Goal: Register for event/course

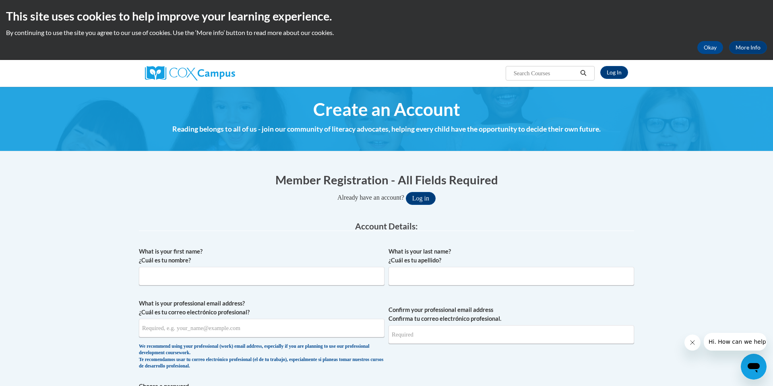
click at [378, 110] on span "Create an Account" at bounding box center [386, 109] width 147 height 21
click at [365, 186] on h1 "Member Registration - All Fields Required" at bounding box center [386, 179] width 495 height 16
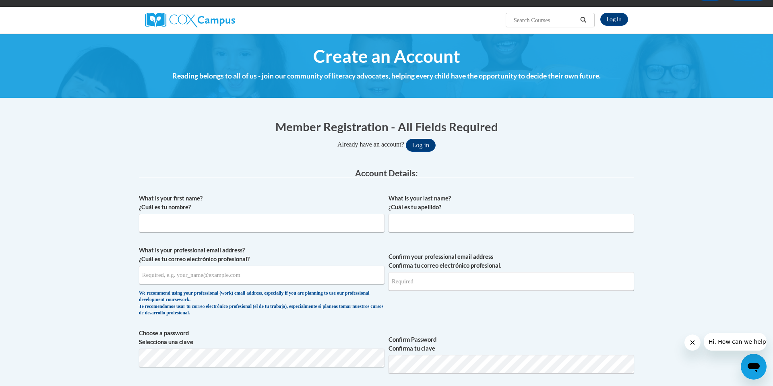
scroll to position [70, 0]
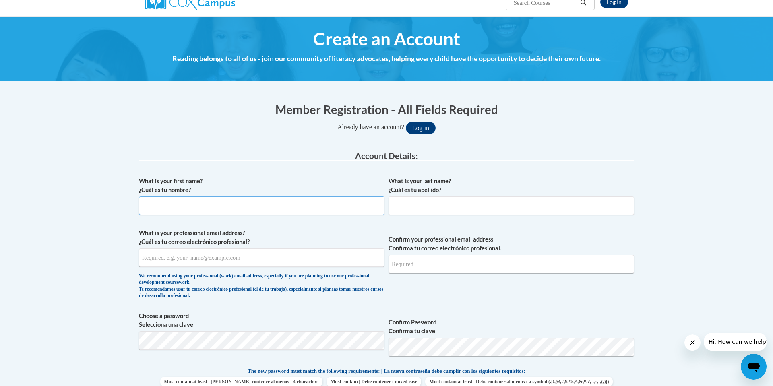
click at [223, 201] on input "What is your first name? ¿Cuál es tu nombre?" at bounding box center [261, 205] width 245 height 19
type input "Mirsad"
click at [400, 203] on input "What is your last name? ¿Cuál es tu apellido?" at bounding box center [510, 205] width 245 height 19
type input "Bilalic"
click at [264, 262] on input "What is your professional email address? ¿Cuál es tu correo electrónico profesi…" at bounding box center [261, 257] width 245 height 19
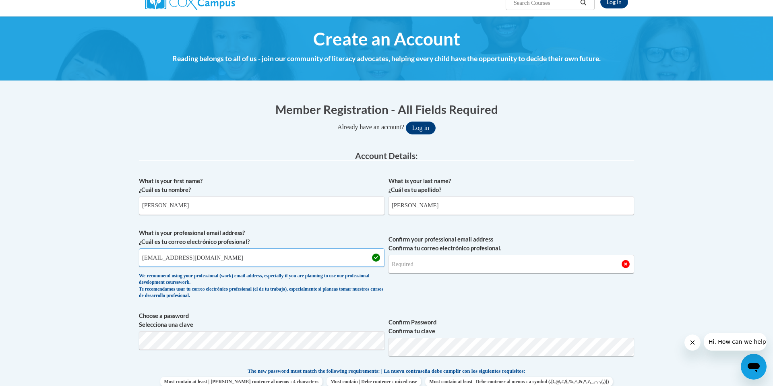
type input "mbilalic@ggc.edu"
click at [428, 264] on input "Confirm your professional email address Confirma tu correo electrónico profesio…" at bounding box center [510, 264] width 245 height 19
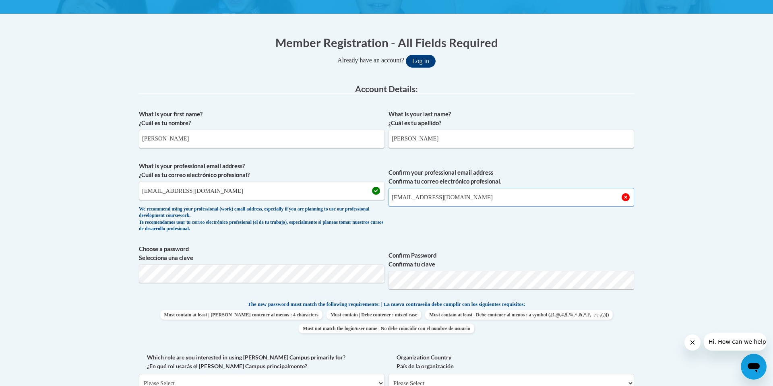
scroll to position [141, 0]
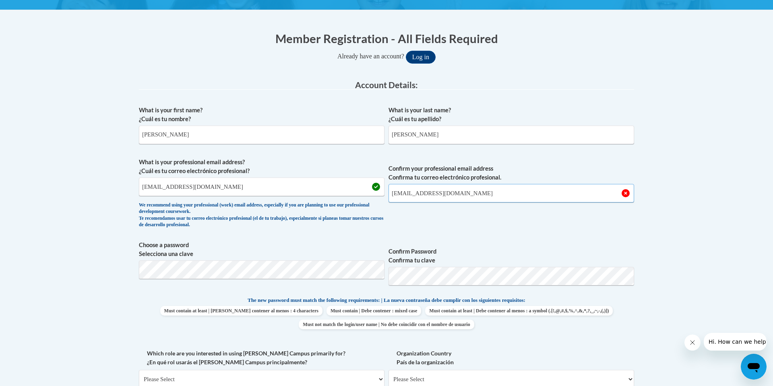
type input "mbilalic@ggc.edu"
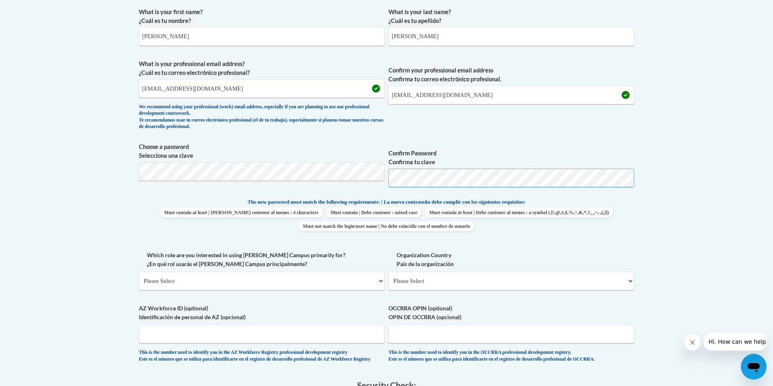
scroll to position [250, 0]
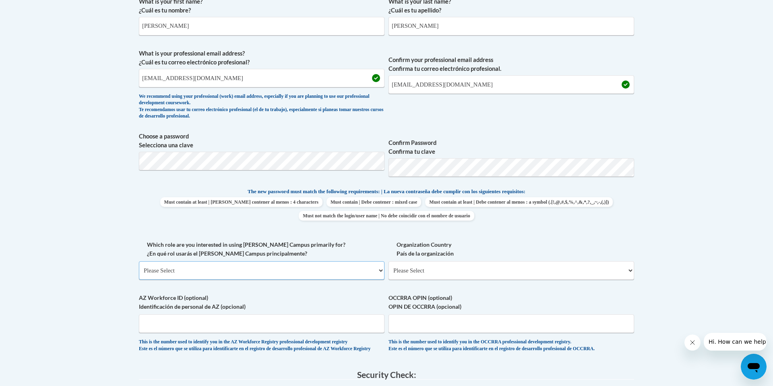
click at [260, 275] on select "Please Select College/University | Colegio/Universidad Community/Nonprofit Part…" at bounding box center [261, 270] width 245 height 19
select select "5a18ea06-2b54-4451-96f2-d152daf9eac5"
click at [139, 261] on select "Please Select College/University | Colegio/Universidad Community/Nonprofit Part…" at bounding box center [261, 270] width 245 height 19
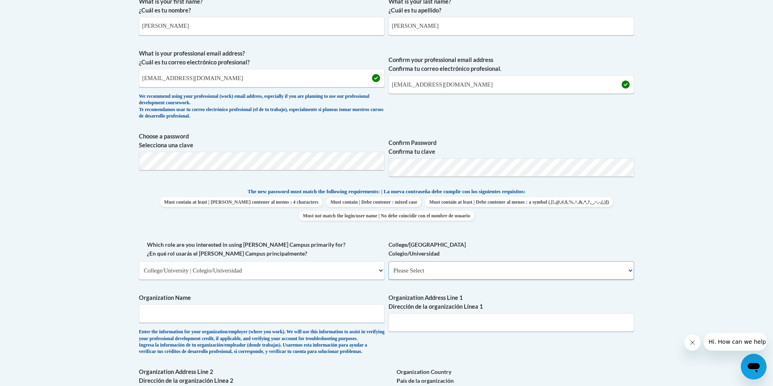
click at [469, 265] on select "Please Select College/University Staff | Empleado universitario College/Univers…" at bounding box center [510, 270] width 245 height 19
select select "99b32b07-cffc-426c-8bf6-0cd77760d84b"
click at [388, 261] on select "Please Select College/University Staff | Empleado universitario College/Univers…" at bounding box center [510, 270] width 245 height 19
click at [291, 309] on input "Organization Name" at bounding box center [261, 313] width 245 height 19
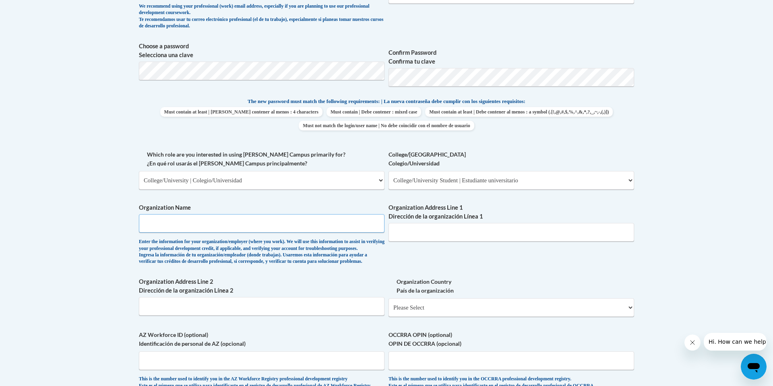
scroll to position [341, 0]
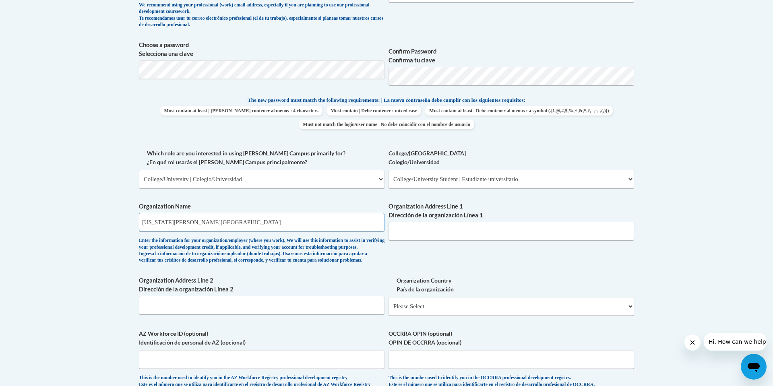
type input "Georgia Gwinnett College"
click at [586, 233] on input "Organization Address Line 1 Dirección de la organización Línea 1" at bounding box center [510, 231] width 245 height 19
type input "2132 Hasel St"
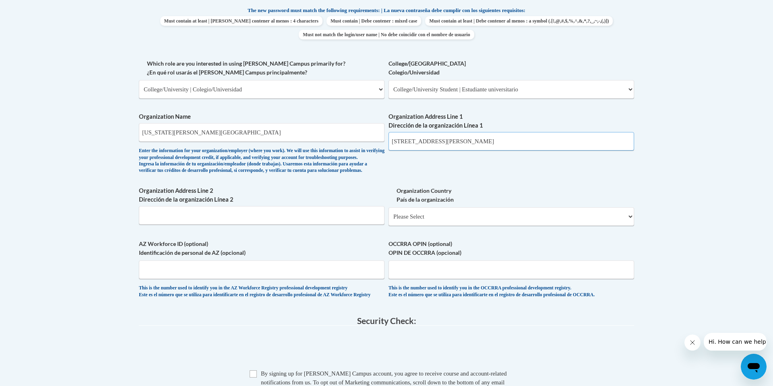
scroll to position [432, 0]
click at [538, 225] on select "Please Select United States | Estados Unidos Outside of the United States | Fue…" at bounding box center [510, 215] width 245 height 19
select select "ad49bcad-a171-4b2e-b99c-48b446064914"
click at [388, 219] on select "Please Select United States | Estados Unidos Outside of the United States | Fue…" at bounding box center [510, 215] width 245 height 19
select select
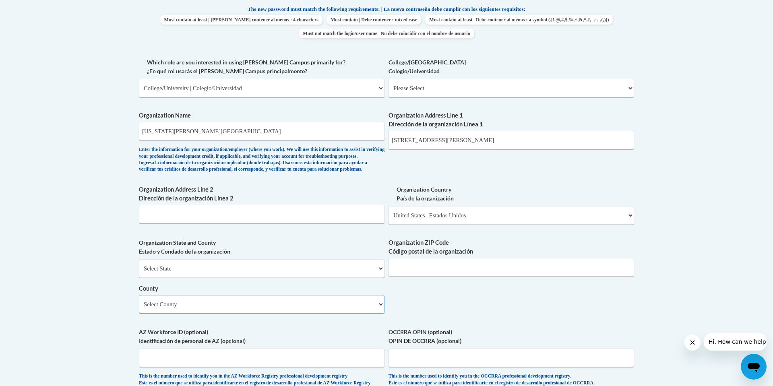
click at [364, 313] on select "Select County Appling Atkinson Bacon Baker Baldwin Banks Barrow Bartow Ben Hill…" at bounding box center [261, 304] width 245 height 19
select select "Gwinnett"
click at [139, 308] on select "Select County Appling Atkinson Bacon Baker Baldwin Banks Barrow Bartow Ben Hill…" at bounding box center [261, 304] width 245 height 19
click at [447, 276] on input "Organization ZIP Code Código postal de la organización" at bounding box center [510, 267] width 245 height 19
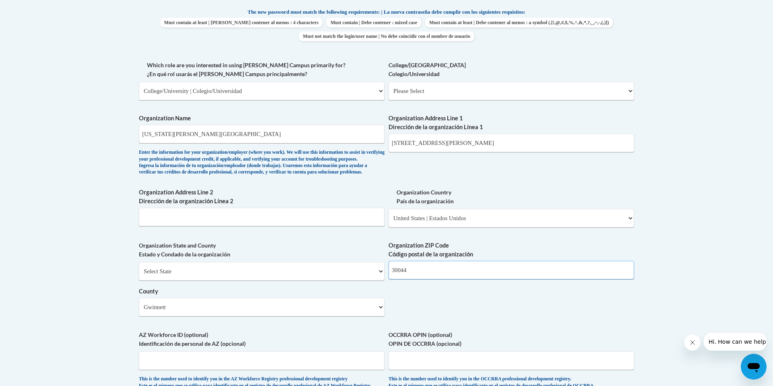
scroll to position [428, 0]
type input "30044"
click at [433, 146] on input "2132 Hasel St" at bounding box center [510, 144] width 245 height 19
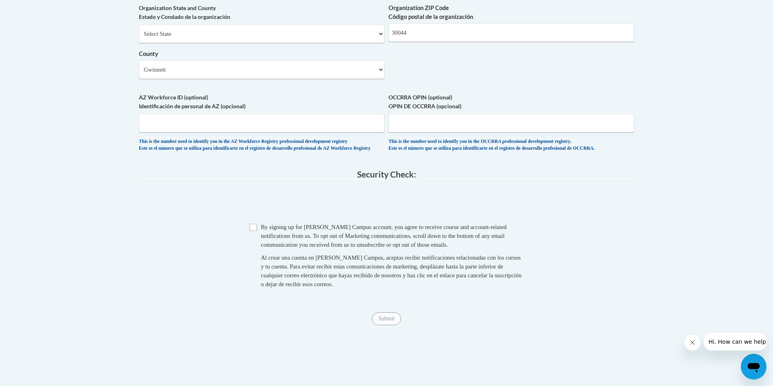
scroll to position [673, 0]
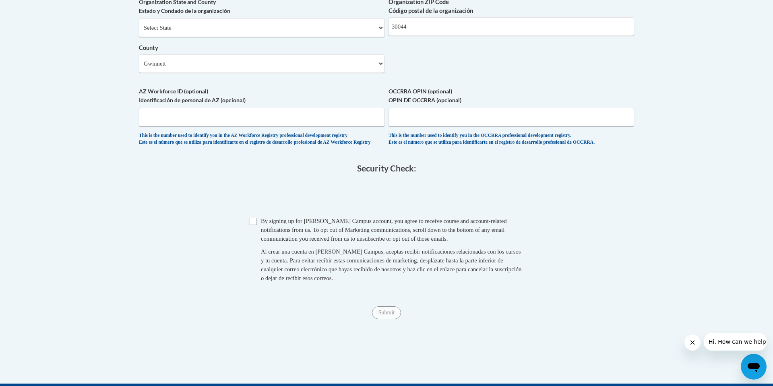
type input "2132 Hasel St Lawrenceville"
click at [251, 245] on span "Checkbox By signing up for a Cox Campus account, you agree to receive course an…" at bounding box center [386, 253] width 274 height 74
click at [251, 225] on input "Checkbox" at bounding box center [252, 221] width 7 height 7
checkbox input "true"
click at [387, 319] on input "Submit" at bounding box center [386, 312] width 29 height 13
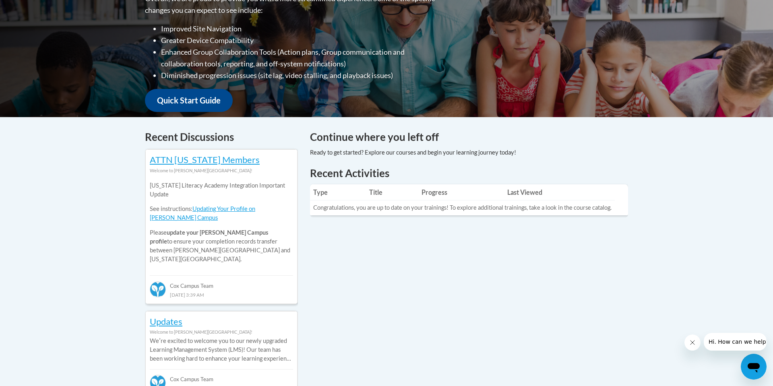
scroll to position [23, 0]
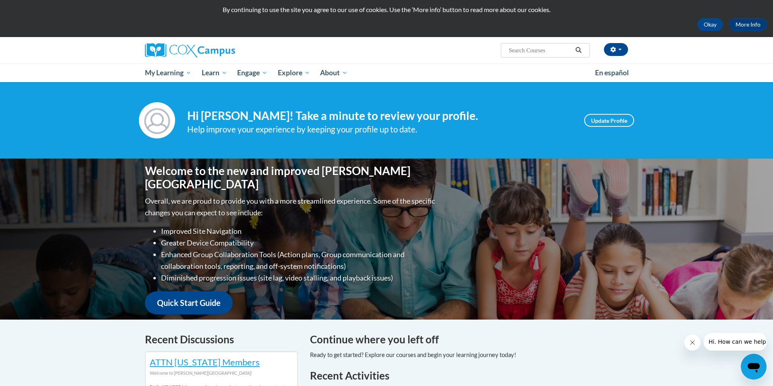
click at [522, 53] on input "Search..." at bounding box center [540, 50] width 64 height 10
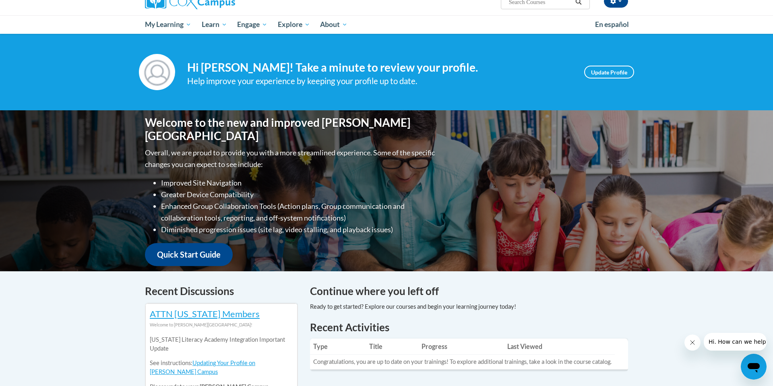
scroll to position [0, 0]
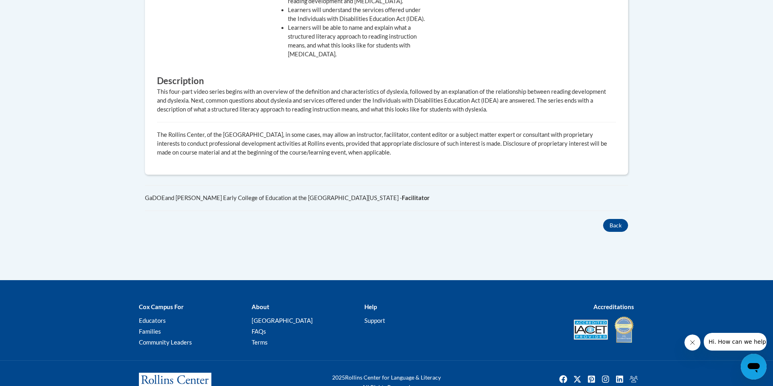
scroll to position [441, 0]
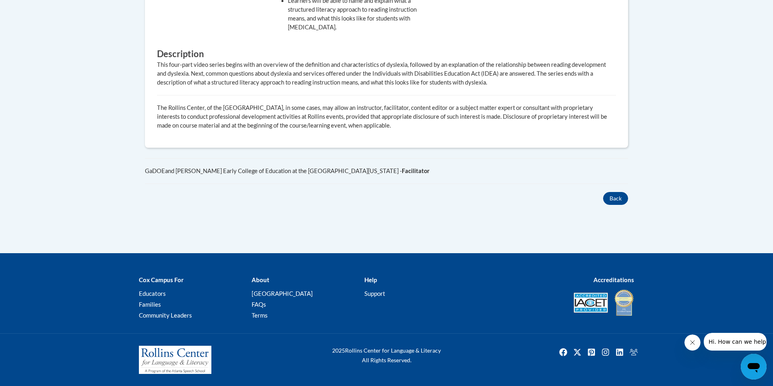
drag, startPoint x: 0, startPoint y: 0, endPoint x: 763, endPoint y: 272, distance: 810.5
click at [402, 171] on b "Facilitator" at bounding box center [416, 170] width 28 height 7
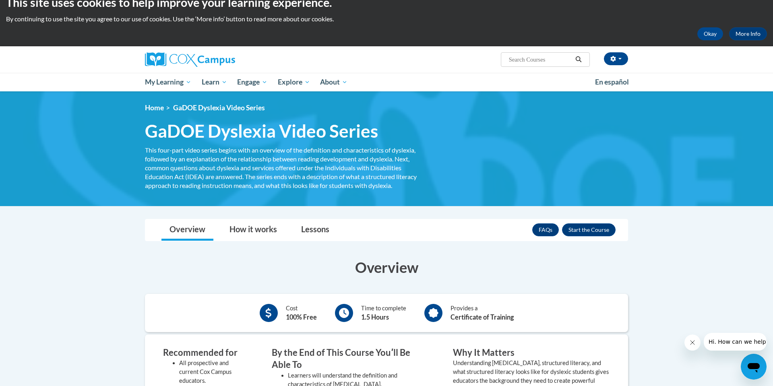
scroll to position [0, 0]
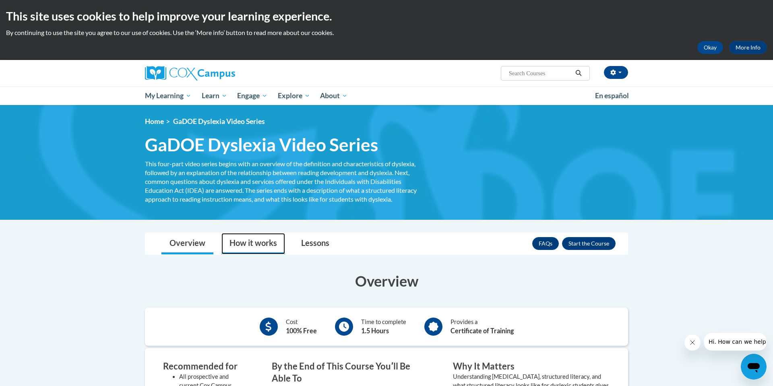
click at [249, 243] on link "How it works" at bounding box center [253, 243] width 64 height 21
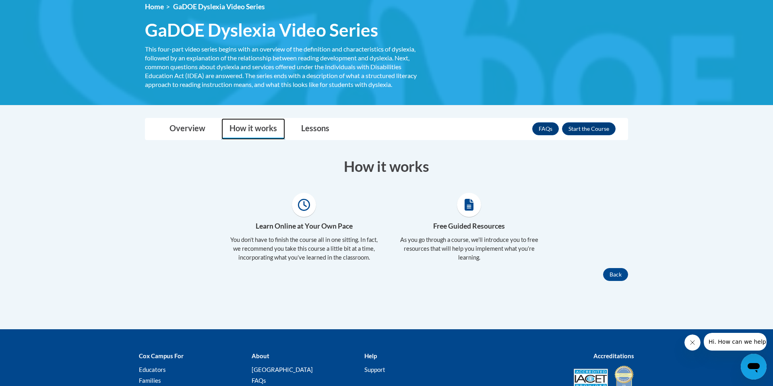
scroll to position [116, 0]
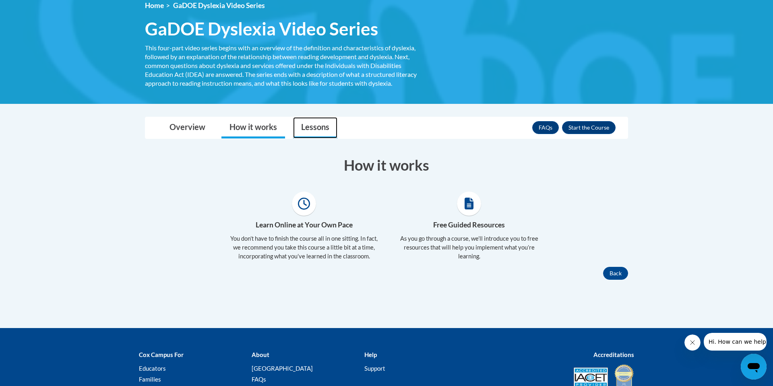
click at [307, 135] on link "Lessons" at bounding box center [315, 127] width 44 height 21
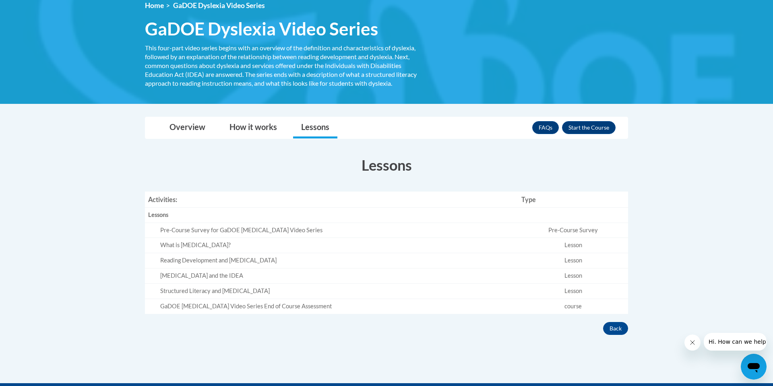
click at [161, 201] on th "Activities:" at bounding box center [331, 200] width 373 height 16
click at [518, 202] on th "Type" at bounding box center [573, 200] width 110 height 16
click at [161, 213] on div "Lessons" at bounding box center [331, 215] width 367 height 8
click at [215, 231] on div "Pre-Course Survey for GaDOE [MEDICAL_DATA] Video Series" at bounding box center [337, 230] width 355 height 8
click at [214, 244] on div "What is [MEDICAL_DATA]?" at bounding box center [337, 245] width 355 height 8
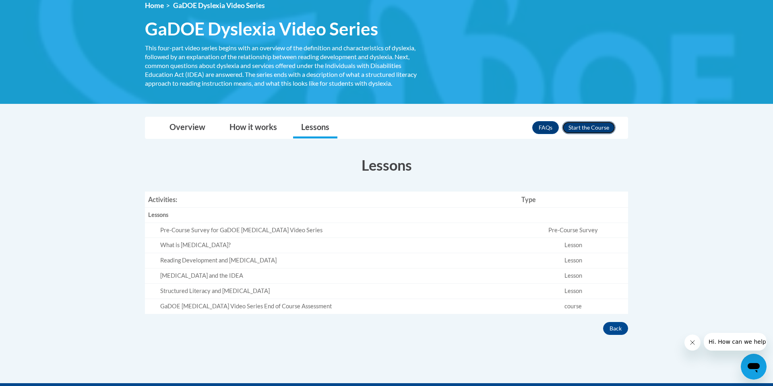
click at [591, 129] on button "Enroll" at bounding box center [589, 127] width 54 height 13
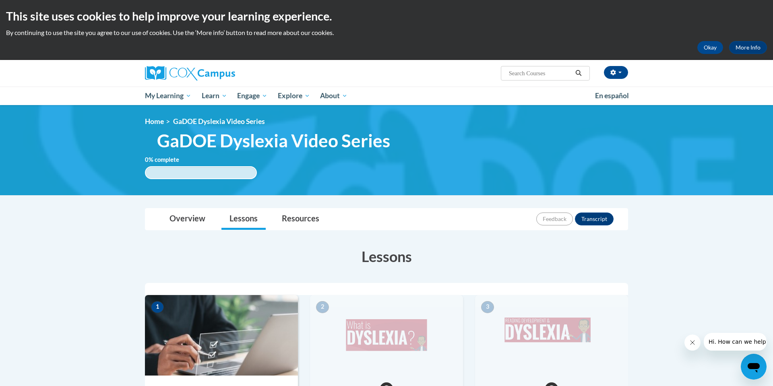
click at [272, 146] on span "GaDOE Dyslexia Video Series" at bounding box center [273, 140] width 233 height 21
click at [167, 161] on label "0 % complete" at bounding box center [168, 159] width 46 height 9
click at [187, 173] on div "0.001% complete 0.001%" at bounding box center [201, 172] width 112 height 13
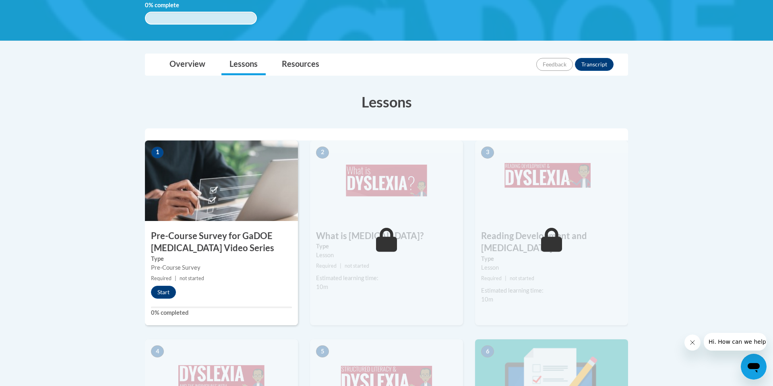
scroll to position [162, 0]
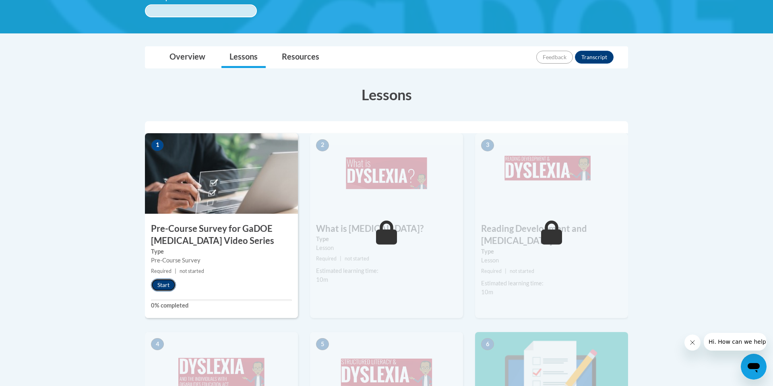
click at [169, 284] on button "Start" at bounding box center [163, 284] width 25 height 13
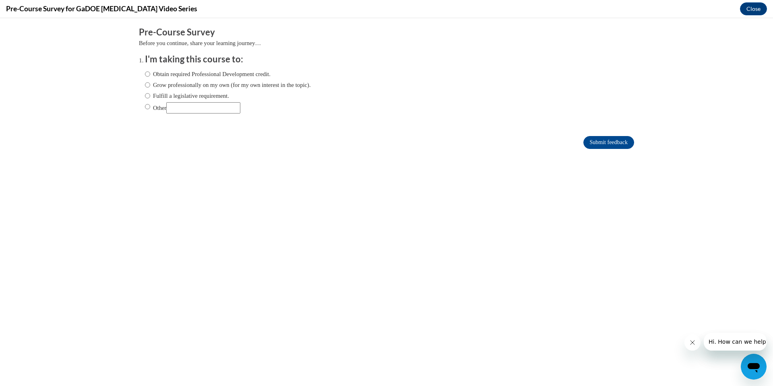
scroll to position [0, 0]
click at [87, 10] on h4 "Pre-Course Survey for GaDOE Dyslexia Video Series" at bounding box center [101, 9] width 191 height 10
click at [225, 45] on p "Before you continue, share your learning journey…" at bounding box center [386, 43] width 495 height 9
click at [184, 61] on h3 "I'm taking this course to:" at bounding box center [386, 59] width 483 height 12
click at [175, 76] on label "Obtain required Professional Development credit." at bounding box center [208, 74] width 126 height 9
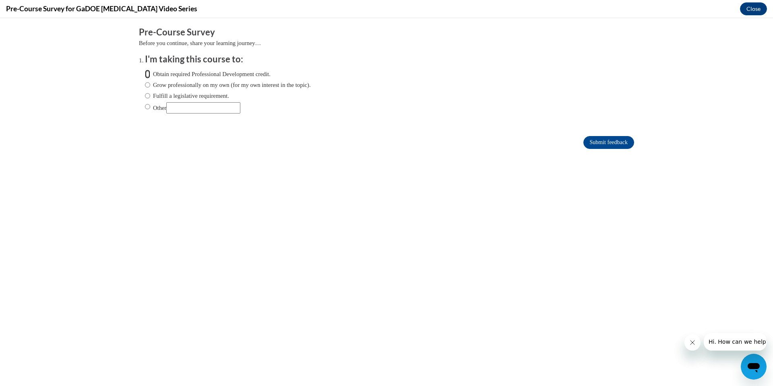
click at [150, 76] on input "Obtain required Professional Development credit." at bounding box center [147, 74] width 5 height 9
radio input "true"
click at [150, 74] on label "Obtain required Professional Development credit." at bounding box center [208, 74] width 126 height 9
click at [150, 74] on input "Obtain required Professional Development credit." at bounding box center [147, 74] width 5 height 9
click at [148, 75] on input "Obtain required Professional Development credit." at bounding box center [147, 74] width 5 height 9
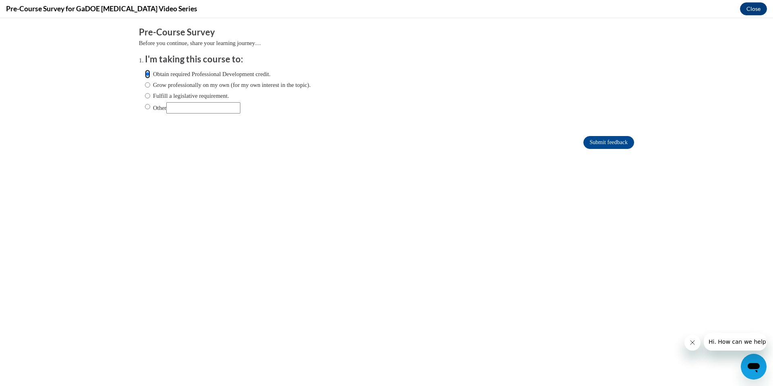
click at [147, 75] on input "Obtain required Professional Development credit." at bounding box center [147, 74] width 5 height 9
click at [148, 86] on input "Grow professionally on my own (for my own interest in the topic)." at bounding box center [147, 84] width 5 height 9
radio input "true"
click at [149, 74] on input "Obtain required Professional Development credit." at bounding box center [147, 74] width 5 height 9
radio input "true"
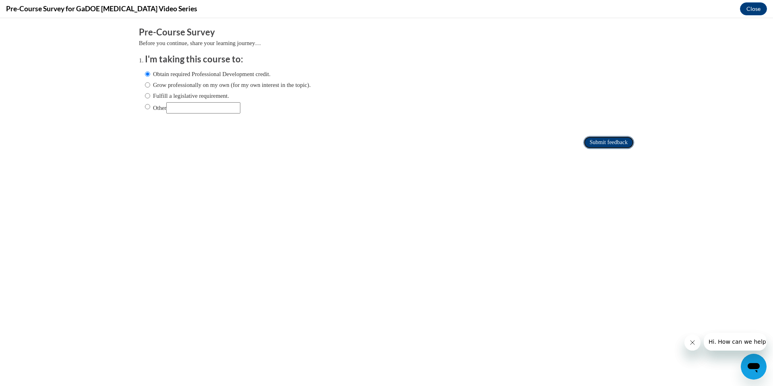
click at [584, 140] on input "Submit feedback" at bounding box center [608, 142] width 51 height 13
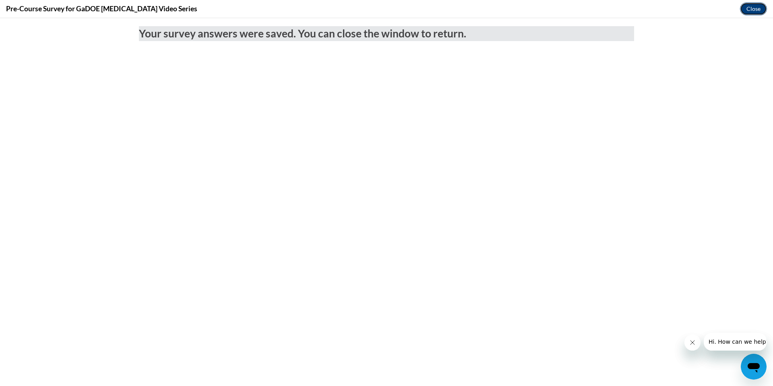
click at [742, 11] on button "Close" at bounding box center [753, 8] width 27 height 13
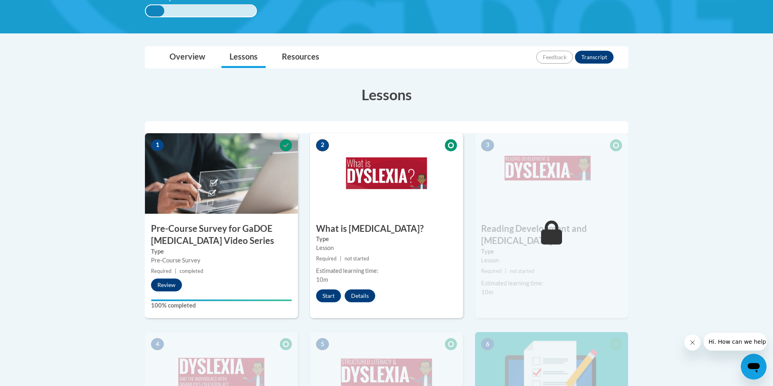
click at [197, 288] on div "1 Pre-Course Survey for GaDOE Dyslexia Video Series Type Pre-Course Survey Requ…" at bounding box center [221, 225] width 153 height 185
click at [326, 293] on button "Start" at bounding box center [328, 295] width 25 height 13
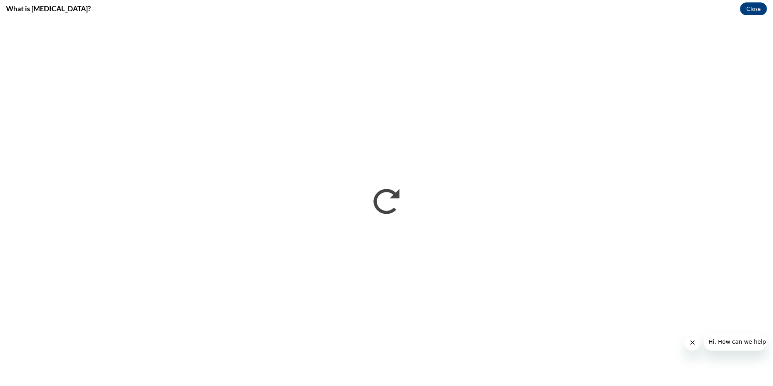
click at [47, 11] on h4 "What is Dyslexia?" at bounding box center [48, 9] width 85 height 10
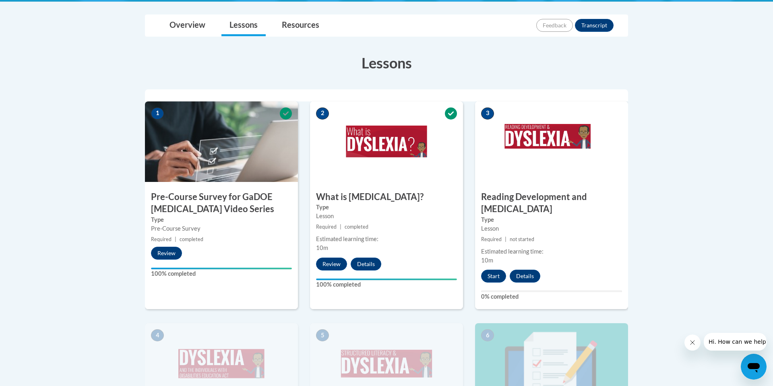
scroll to position [195, 0]
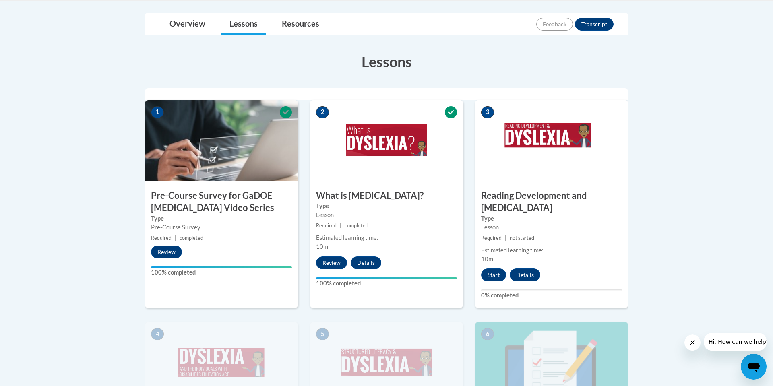
click at [527, 137] on img at bounding box center [551, 140] width 153 height 80
click at [536, 200] on h3 "Reading Development and [MEDICAL_DATA]" at bounding box center [551, 202] width 153 height 25
click at [522, 235] on span "not started" at bounding box center [521, 238] width 25 height 6
click at [505, 246] on div "Estimated learning time:" at bounding box center [551, 250] width 141 height 9
click at [491, 268] on button "Start" at bounding box center [493, 274] width 25 height 13
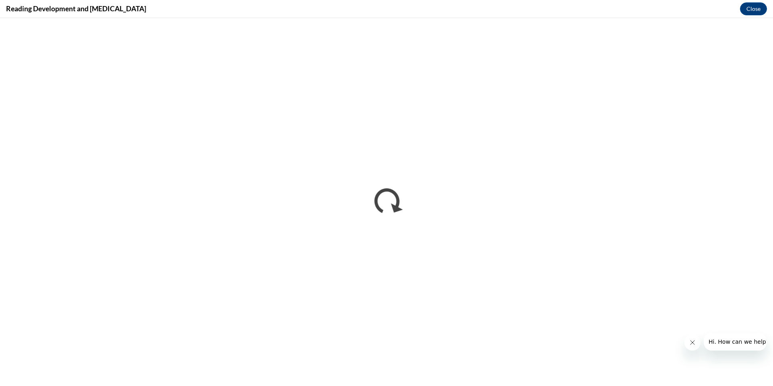
scroll to position [0, 0]
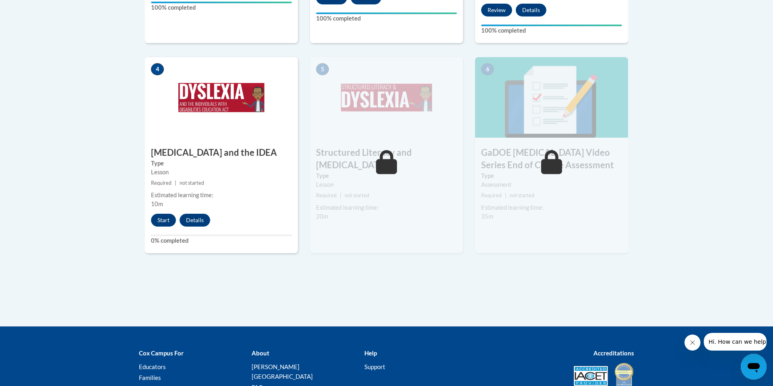
scroll to position [458, 0]
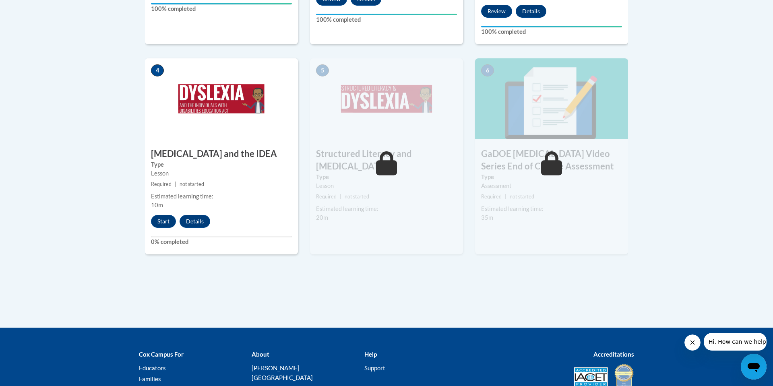
click at [209, 148] on h3 "[MEDICAL_DATA] and the IDEA" at bounding box center [221, 154] width 153 height 12
click at [163, 215] on button "Start" at bounding box center [163, 221] width 25 height 13
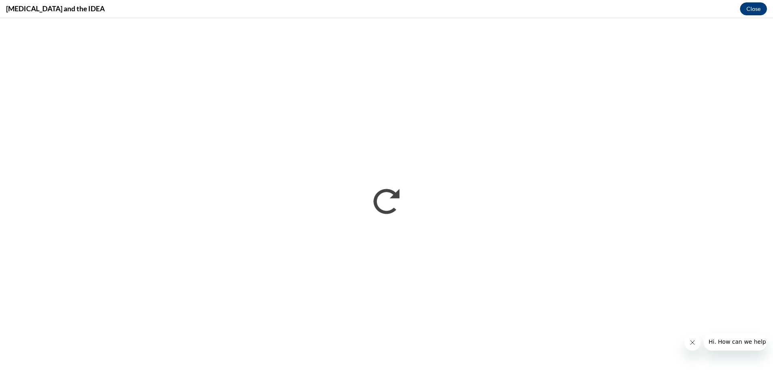
scroll to position [0, 0]
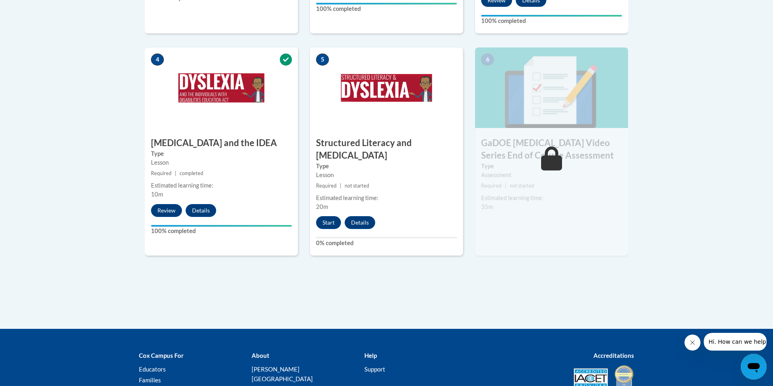
scroll to position [461, 0]
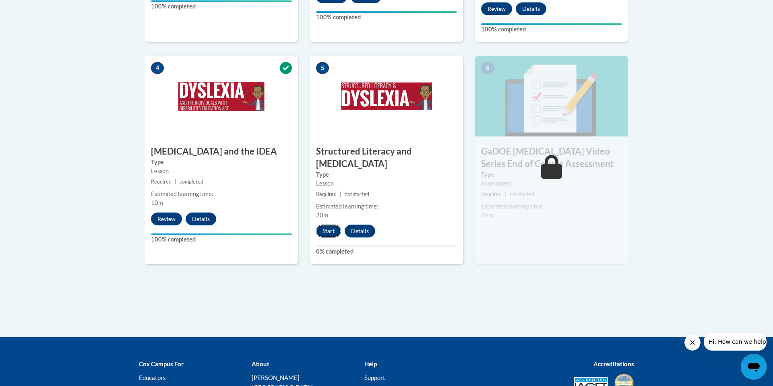
click at [322, 225] on button "Start" at bounding box center [328, 231] width 25 height 13
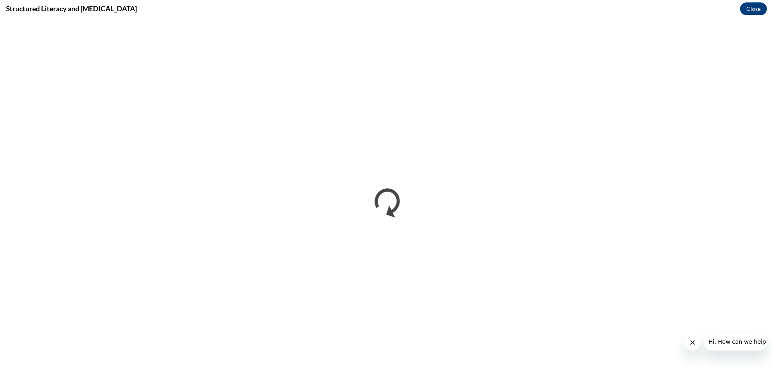
scroll to position [0, 0]
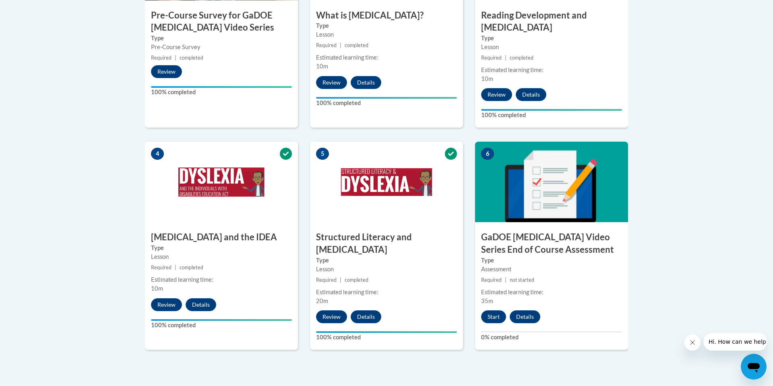
scroll to position [374, 0]
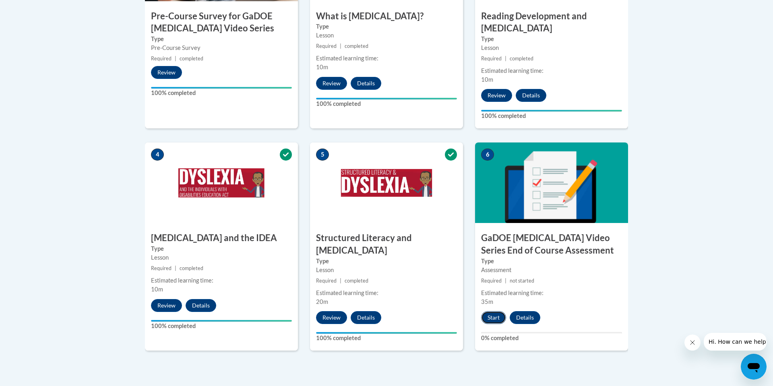
click at [485, 311] on button "Start" at bounding box center [493, 317] width 25 height 13
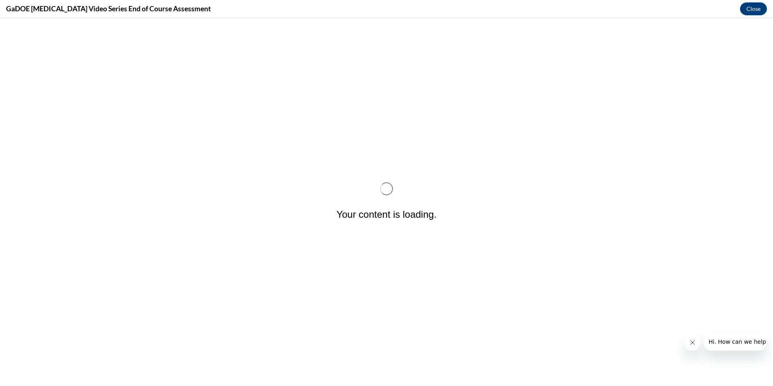
scroll to position [0, 0]
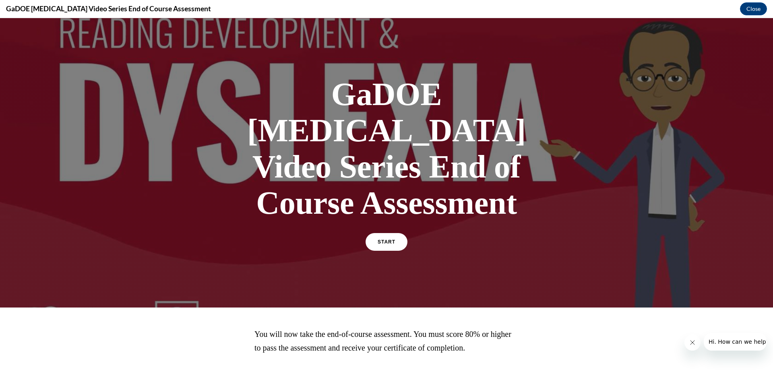
drag, startPoint x: 772, startPoint y: 60, endPoint x: 770, endPoint y: 80, distance: 20.2
click at [770, 80] on div at bounding box center [386, 162] width 773 height 289
click at [378, 233] on link "START" at bounding box center [386, 242] width 44 height 19
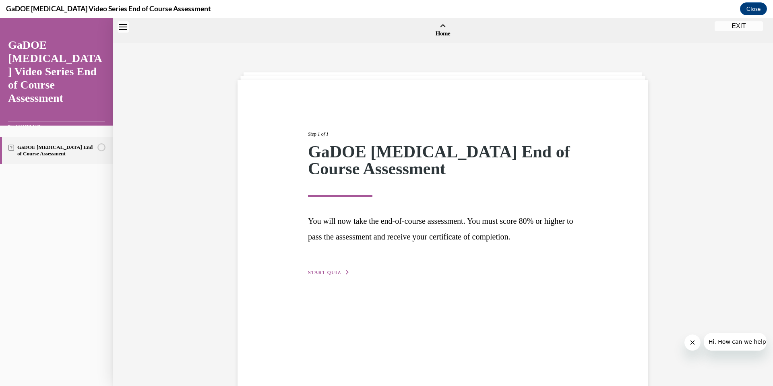
scroll to position [25, 0]
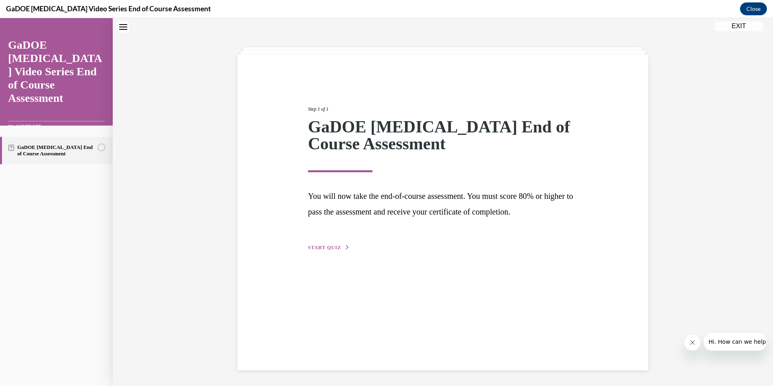
click at [462, 212] on span "You will now take the end-of-course assessment. You must score 80% or higher to…" at bounding box center [440, 204] width 265 height 25
click at [319, 249] on button "START QUIZ" at bounding box center [329, 246] width 42 height 7
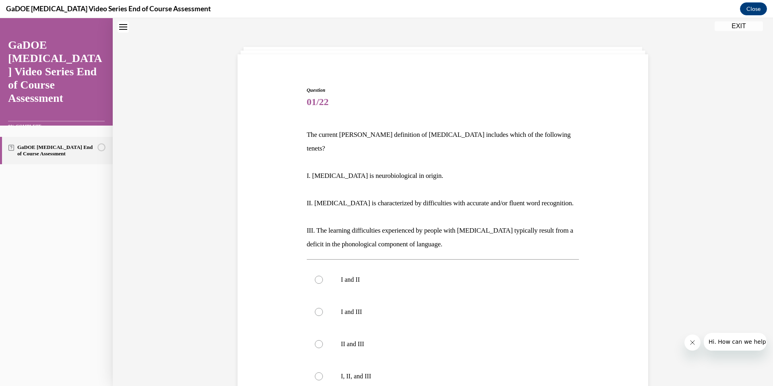
click at [316, 89] on span "Question" at bounding box center [443, 90] width 272 height 7
click at [317, 101] on span "01/22" at bounding box center [443, 102] width 272 height 16
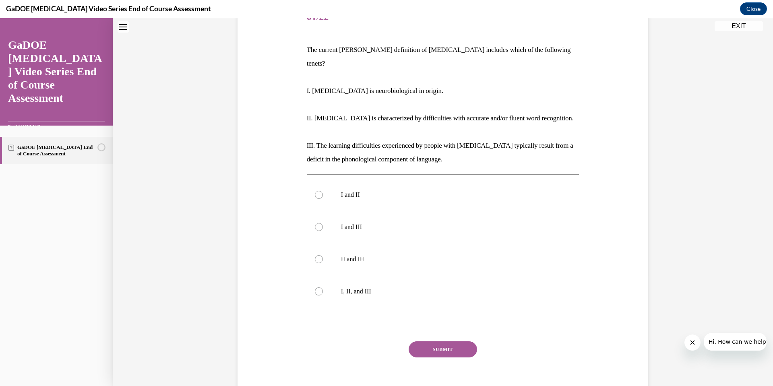
scroll to position [107, 0]
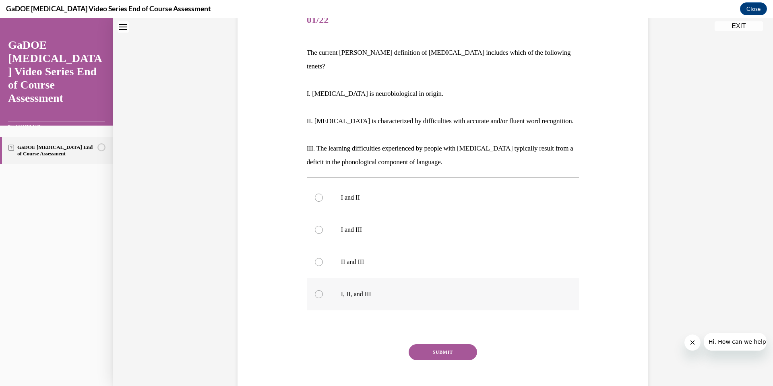
click at [377, 287] on label "I, II, and III" at bounding box center [443, 294] width 272 height 32
click at [323, 290] on input "I, II, and III" at bounding box center [319, 294] width 8 height 8
radio input "true"
click at [425, 344] on button "SUBMIT" at bounding box center [442, 352] width 68 height 16
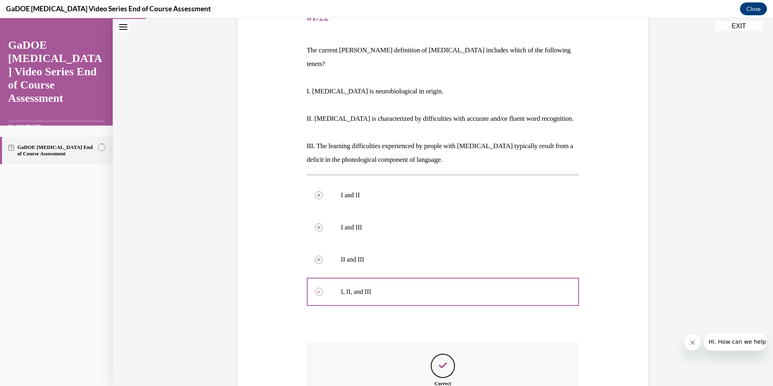
scroll to position [199, 0]
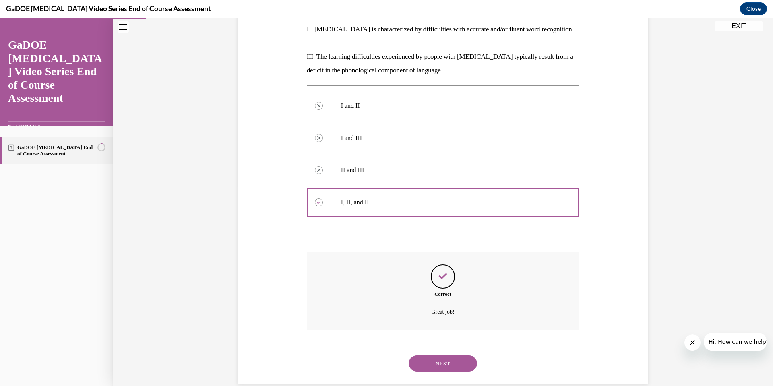
click at [434, 355] on button "NEXT" at bounding box center [442, 363] width 68 height 16
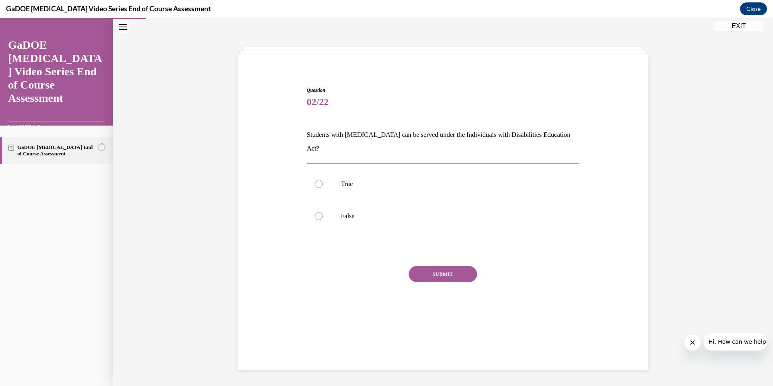
scroll to position [25, 0]
click at [321, 179] on label "True" at bounding box center [443, 184] width 272 height 32
click at [321, 180] on input "True" at bounding box center [319, 184] width 8 height 8
radio input "true"
click at [410, 266] on button "SUBMIT" at bounding box center [442, 274] width 68 height 16
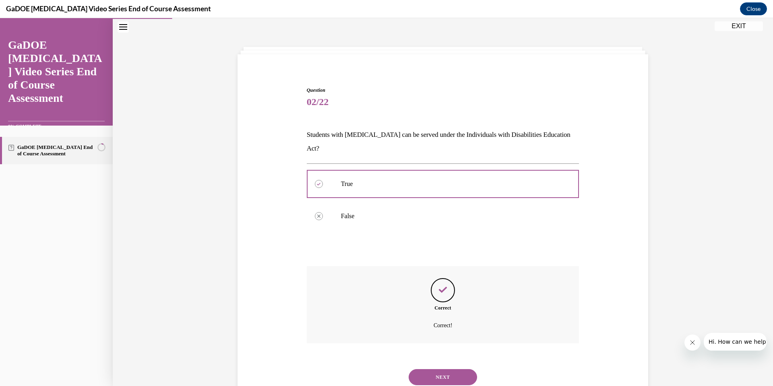
scroll to position [39, 0]
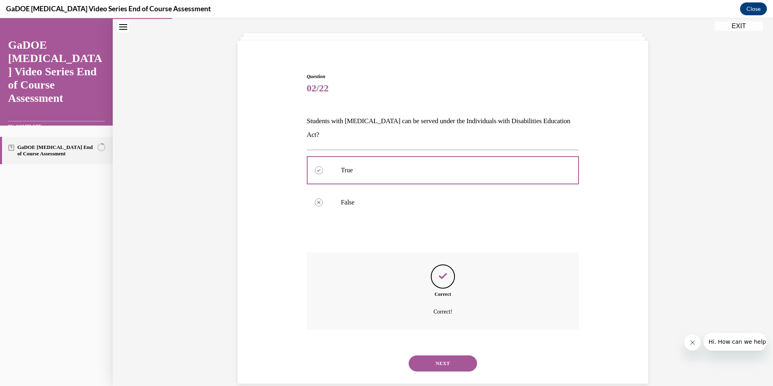
click at [426, 355] on button "NEXT" at bounding box center [442, 363] width 68 height 16
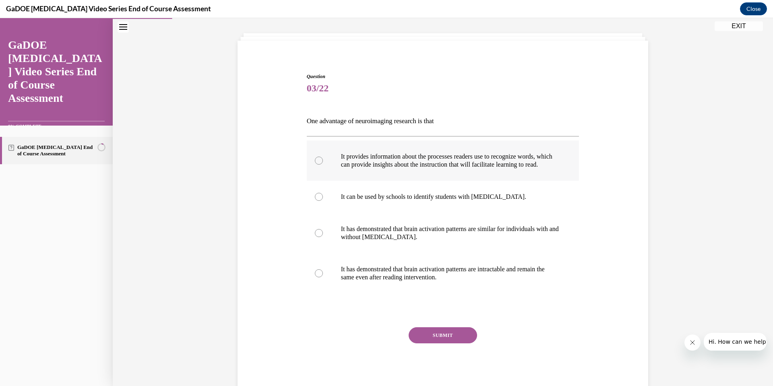
click at [326, 163] on label "It provides information about the processes readers use to recognize words, whi…" at bounding box center [443, 160] width 272 height 40
click at [323, 163] on input "It provides information about the processes readers use to recognize words, whi…" at bounding box center [319, 161] width 8 height 8
radio input "true"
click at [425, 340] on button "SUBMIT" at bounding box center [442, 335] width 68 height 16
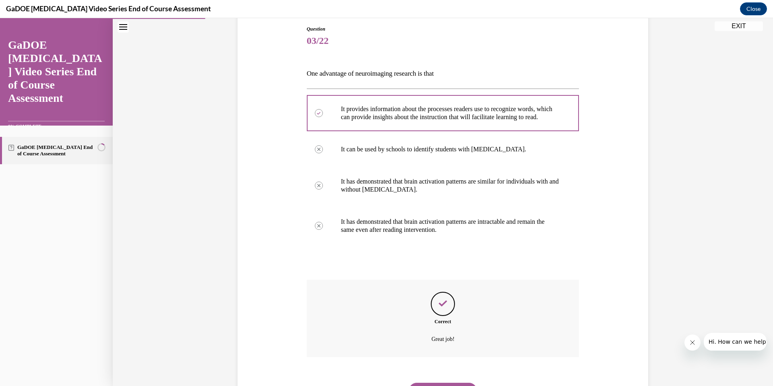
scroll to position [136, 0]
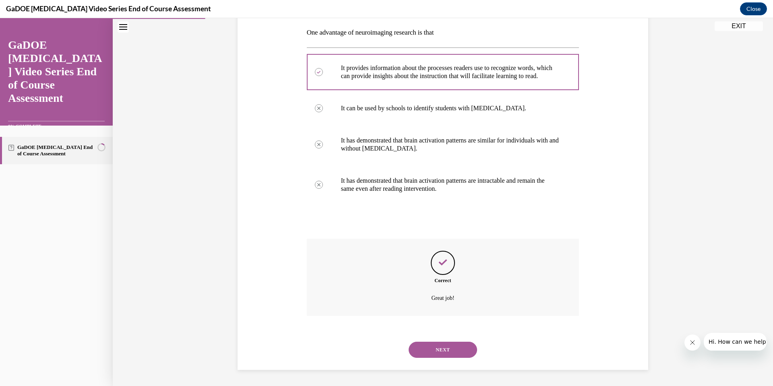
click at [426, 347] on button "NEXT" at bounding box center [442, 350] width 68 height 16
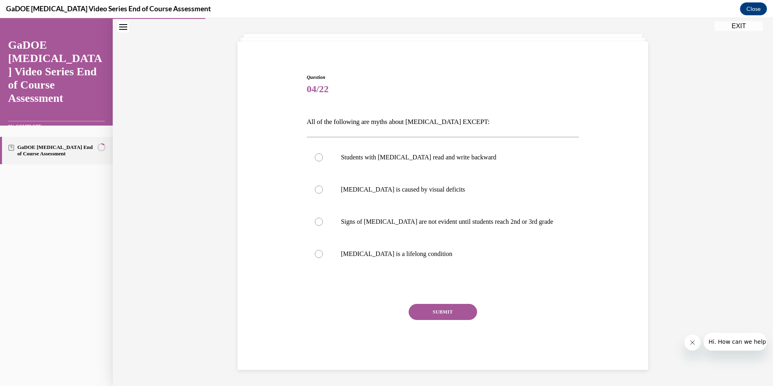
scroll to position [38, 0]
click at [366, 253] on p "Dyslexia is a lifelong condition" at bounding box center [450, 254] width 218 height 8
click at [323, 253] on input "Dyslexia is a lifelong condition" at bounding box center [319, 254] width 8 height 8
radio input "true"
click at [344, 263] on label "Dyslexia is a lifelong condition" at bounding box center [443, 254] width 272 height 32
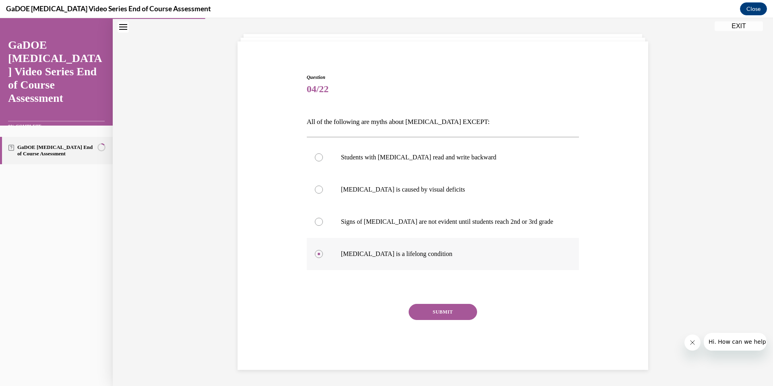
click at [323, 258] on input "Dyslexia is a lifelong condition" at bounding box center [319, 254] width 8 height 8
click at [427, 312] on button "SUBMIT" at bounding box center [442, 312] width 68 height 16
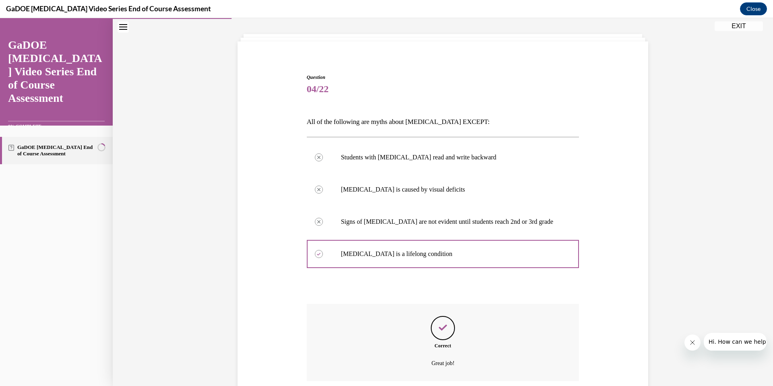
scroll to position [103, 0]
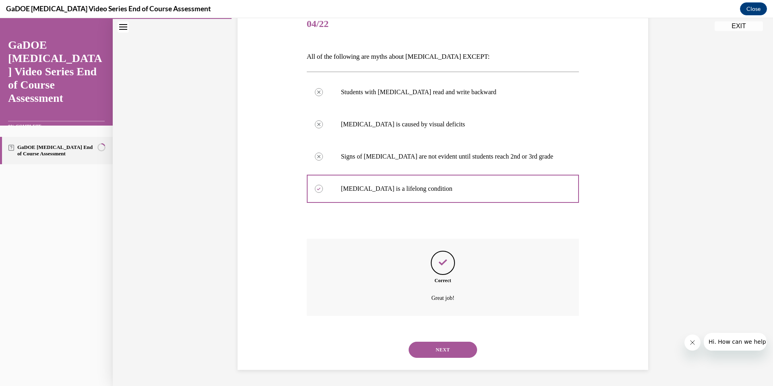
click at [429, 347] on button "NEXT" at bounding box center [442, 350] width 68 height 16
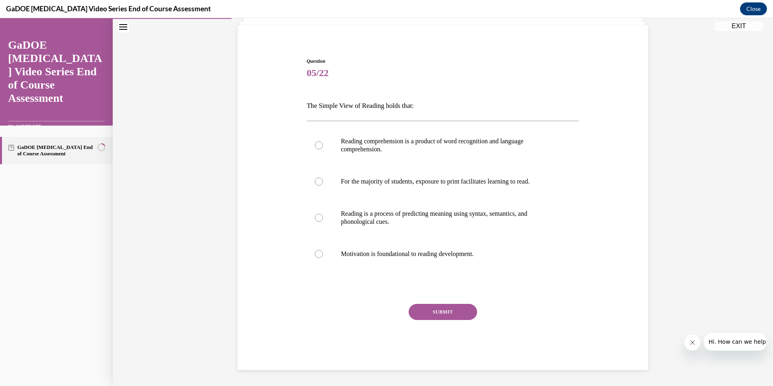
scroll to position [54, 0]
click at [353, 155] on label "Reading comprehension is a product of word recognition and language comprehensi…" at bounding box center [443, 145] width 272 height 40
click at [323, 149] on input "Reading comprehension is a product of word recognition and language comprehensi…" at bounding box center [319, 145] width 8 height 8
radio input "true"
click at [433, 308] on button "SUBMIT" at bounding box center [442, 312] width 68 height 16
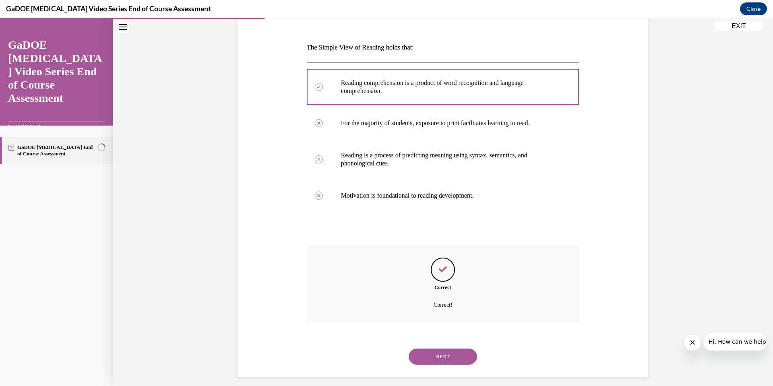
scroll to position [120, 0]
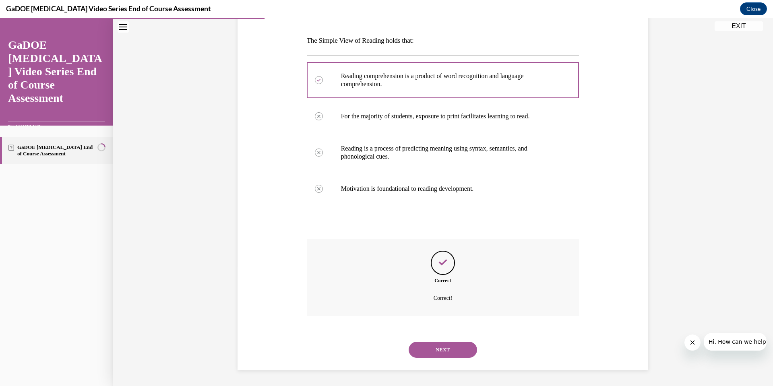
click at [433, 351] on button "NEXT" at bounding box center [442, 350] width 68 height 16
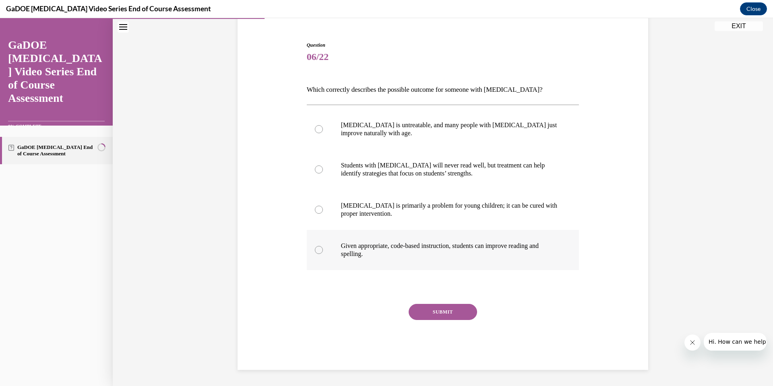
click at [367, 246] on p "Given appropriate, code-based instruction, students can improve reading and spe…" at bounding box center [450, 250] width 218 height 16
click at [323, 246] on input "Given appropriate, code-based instruction, students can improve reading and spe…" at bounding box center [319, 250] width 8 height 8
radio input "true"
click at [428, 316] on button "SUBMIT" at bounding box center [442, 312] width 68 height 16
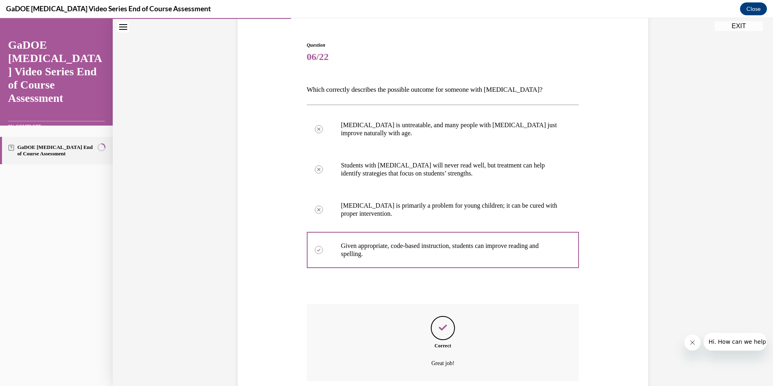
scroll to position [136, 0]
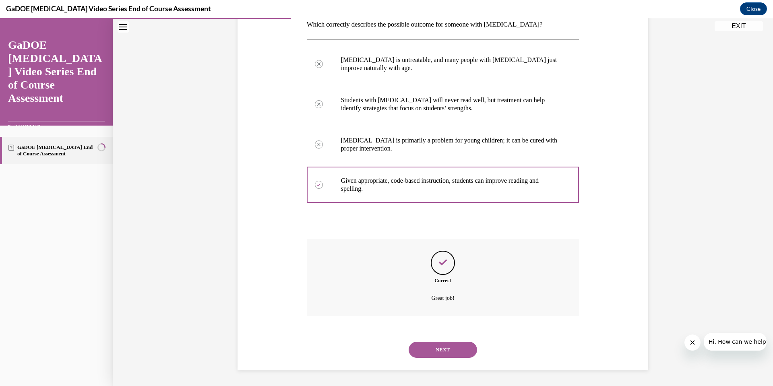
click at [433, 347] on button "NEXT" at bounding box center [442, 350] width 68 height 16
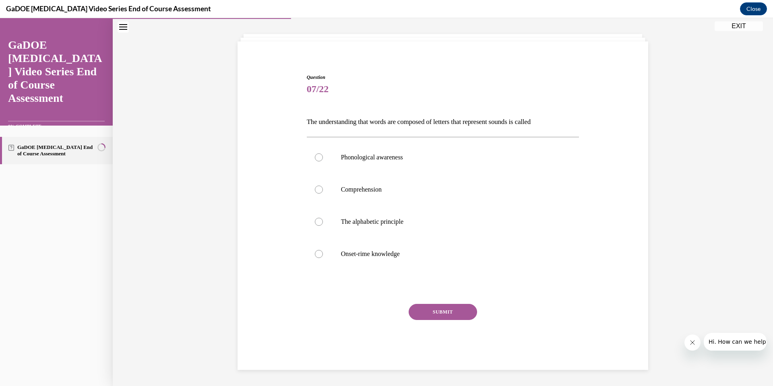
scroll to position [38, 0]
click at [334, 223] on label "The alphabetic principle" at bounding box center [443, 222] width 272 height 32
click at [323, 223] on input "The alphabetic principle" at bounding box center [319, 222] width 8 height 8
radio input "true"
click at [442, 309] on button "SUBMIT" at bounding box center [442, 312] width 68 height 16
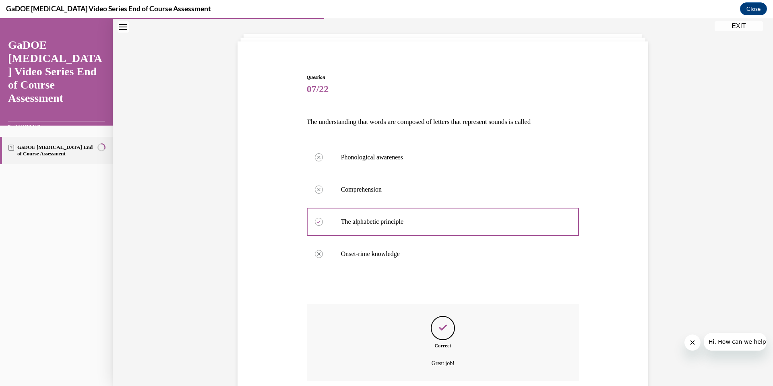
scroll to position [103, 0]
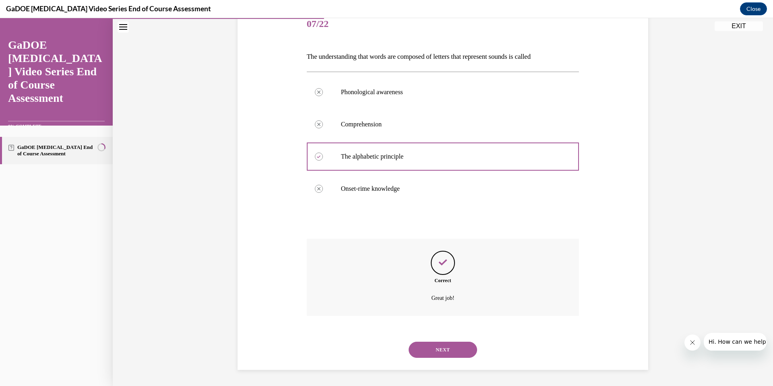
click at [434, 345] on button "NEXT" at bounding box center [442, 350] width 68 height 16
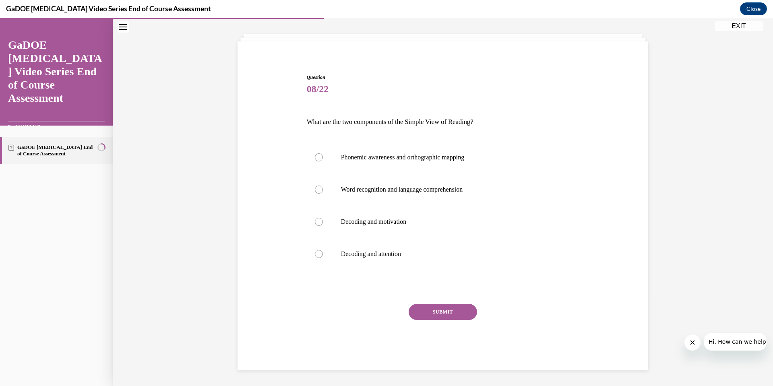
scroll to position [38, 0]
click at [341, 183] on label "Word recognition and language comprehension" at bounding box center [443, 189] width 272 height 32
click at [323, 186] on input "Word recognition and language comprehension" at bounding box center [319, 190] width 8 height 8
radio input "true"
click at [434, 312] on button "SUBMIT" at bounding box center [442, 312] width 68 height 16
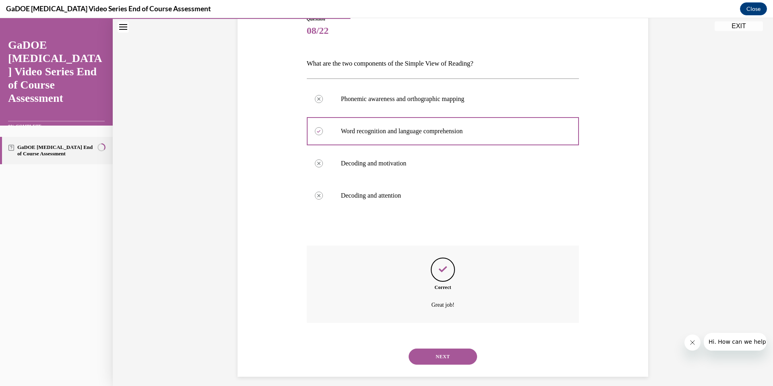
scroll to position [103, 0]
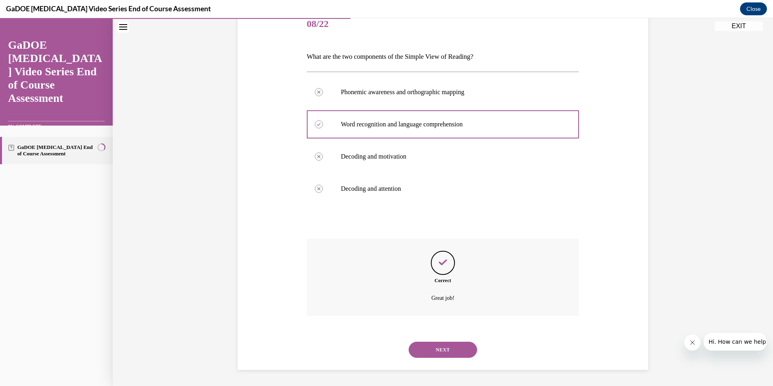
click at [435, 347] on button "NEXT" at bounding box center [442, 350] width 68 height 16
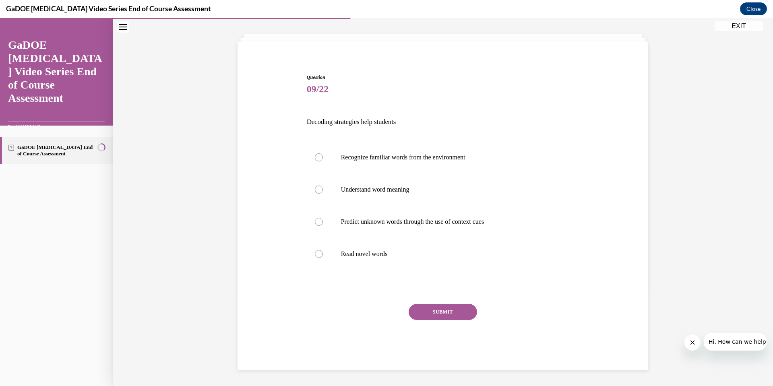
scroll to position [38, 0]
click at [329, 168] on label "Recognize familiar words from the environment" at bounding box center [443, 157] width 272 height 32
click at [323, 161] on input "Recognize familiar words from the environment" at bounding box center [319, 157] width 8 height 8
radio input "true"
click at [332, 190] on label "Understand word meaning" at bounding box center [443, 189] width 272 height 32
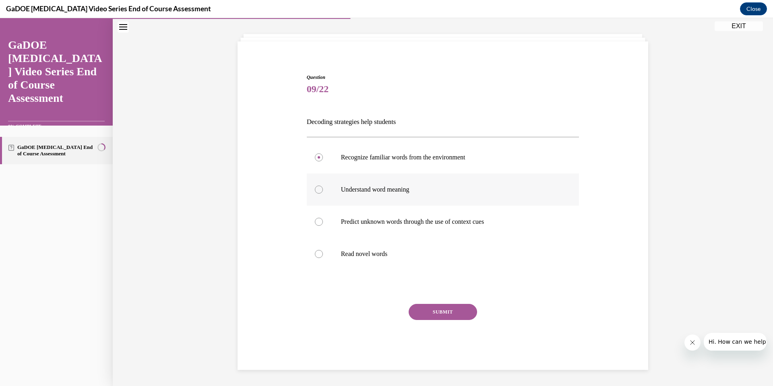
click at [323, 190] on input "Understand word meaning" at bounding box center [319, 190] width 8 height 8
radio input "true"
click at [422, 317] on button "SUBMIT" at bounding box center [442, 312] width 68 height 16
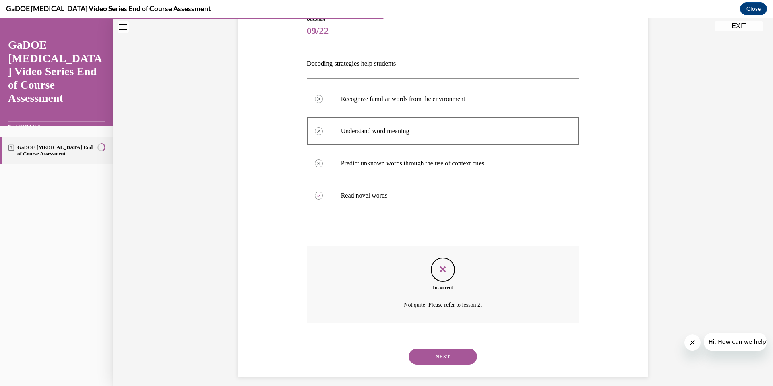
scroll to position [103, 0]
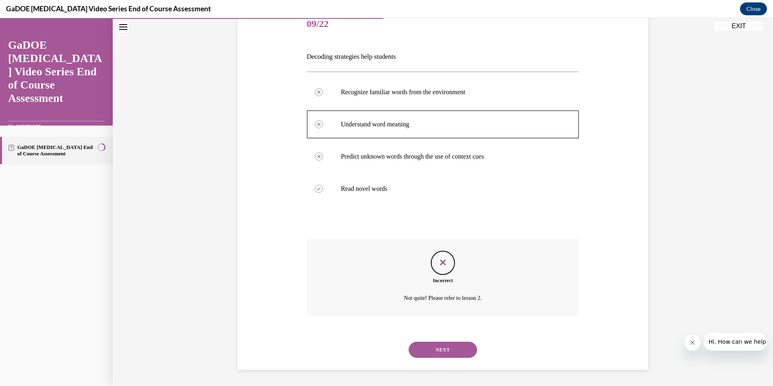
click at [429, 344] on button "NEXT" at bounding box center [442, 350] width 68 height 16
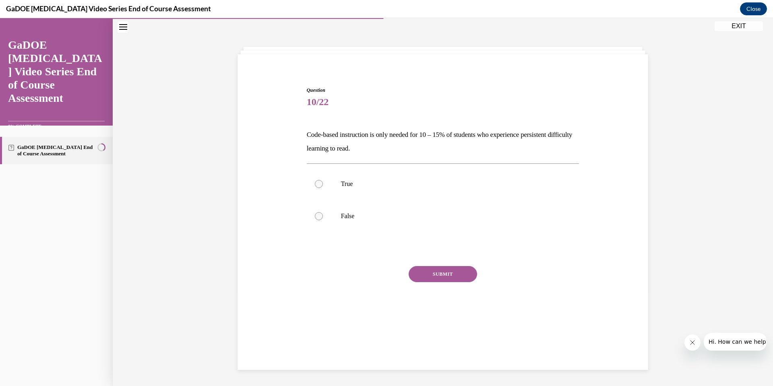
scroll to position [25, 0]
click at [322, 225] on label "False" at bounding box center [443, 216] width 272 height 32
click at [322, 220] on input "False" at bounding box center [319, 216] width 8 height 8
radio input "true"
click at [432, 270] on button "SUBMIT" at bounding box center [442, 274] width 68 height 16
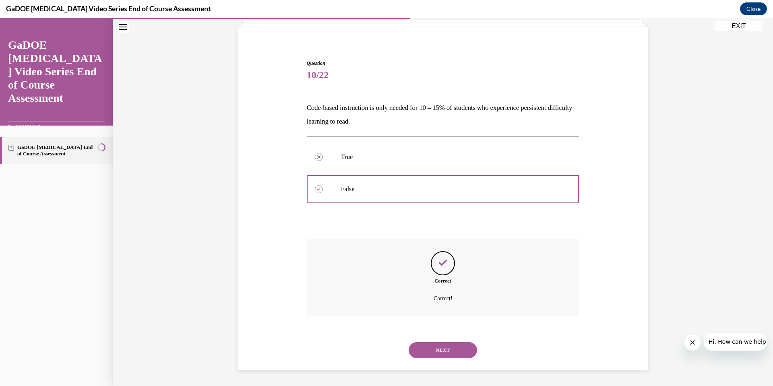
scroll to position [53, 0]
click at [424, 351] on button "NEXT" at bounding box center [442, 350] width 68 height 16
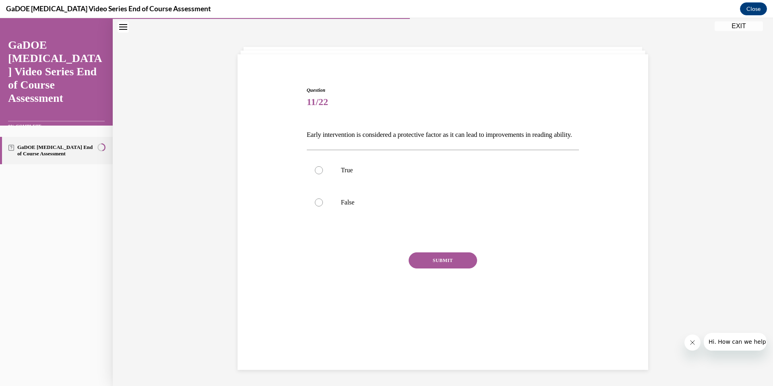
scroll to position [25, 0]
click at [352, 186] on label "True" at bounding box center [443, 170] width 272 height 32
click at [323, 174] on input "True" at bounding box center [319, 170] width 8 height 8
radio input "true"
click at [420, 268] on button "SUBMIT" at bounding box center [442, 260] width 68 height 16
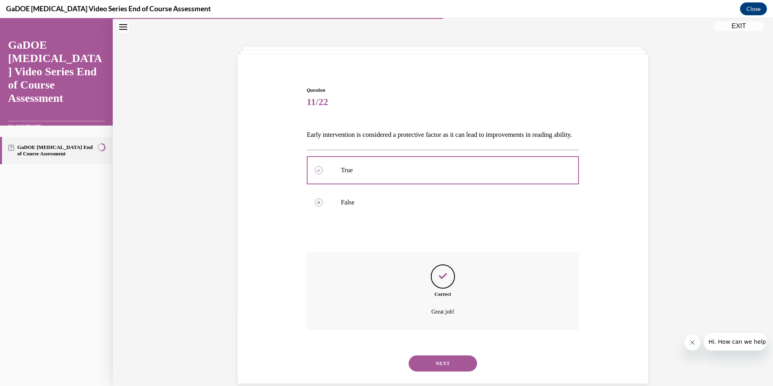
scroll to position [53, 0]
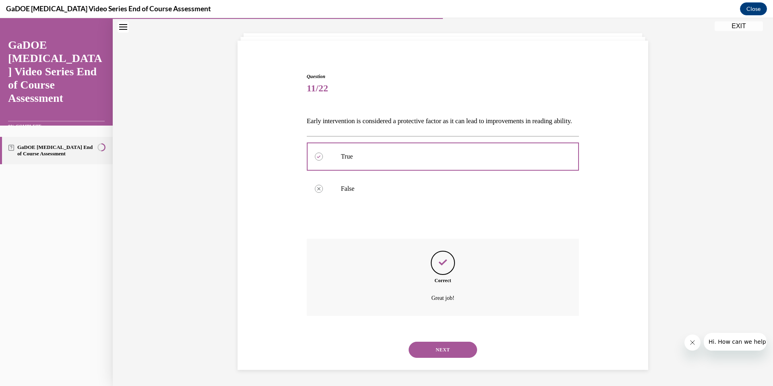
click at [432, 348] on button "NEXT" at bounding box center [442, 350] width 68 height 16
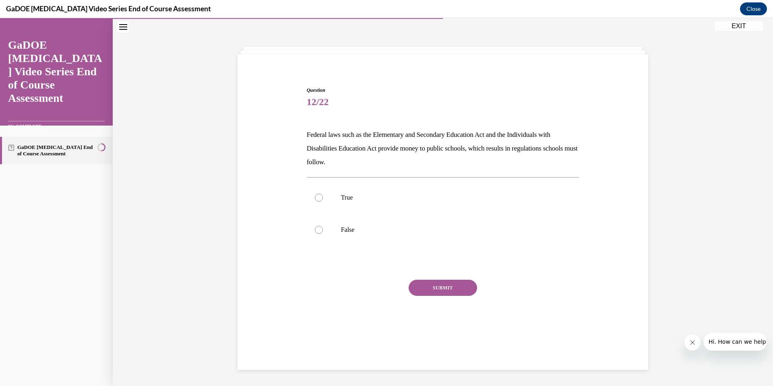
scroll to position [25, 0]
click at [313, 197] on label "True" at bounding box center [443, 197] width 272 height 32
click at [315, 197] on input "True" at bounding box center [319, 198] width 8 height 8
radio input "true"
click at [327, 258] on div at bounding box center [443, 263] width 272 height 10
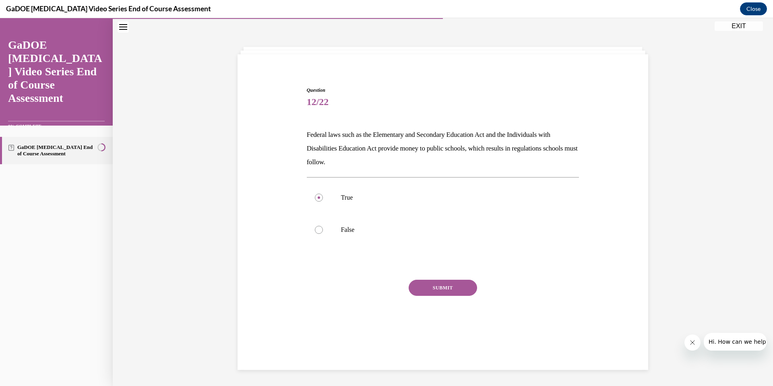
click at [426, 287] on button "SUBMIT" at bounding box center [442, 288] width 68 height 16
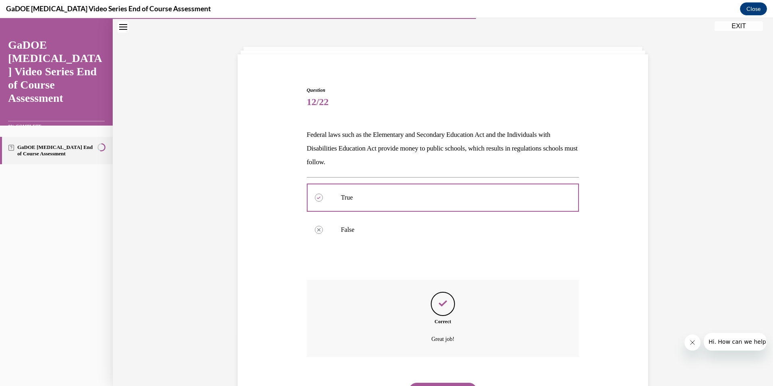
scroll to position [66, 0]
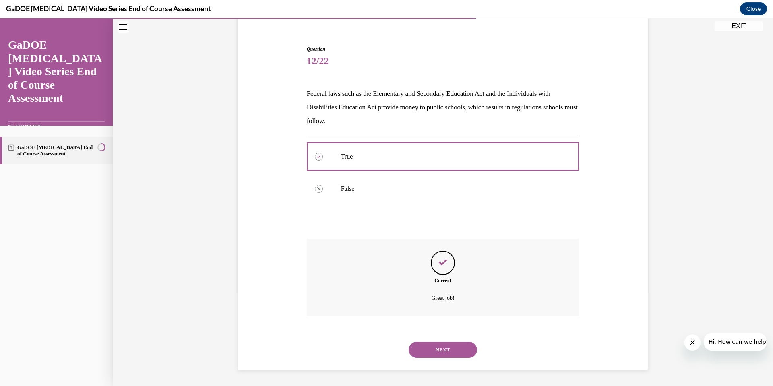
click at [431, 354] on button "NEXT" at bounding box center [442, 350] width 68 height 16
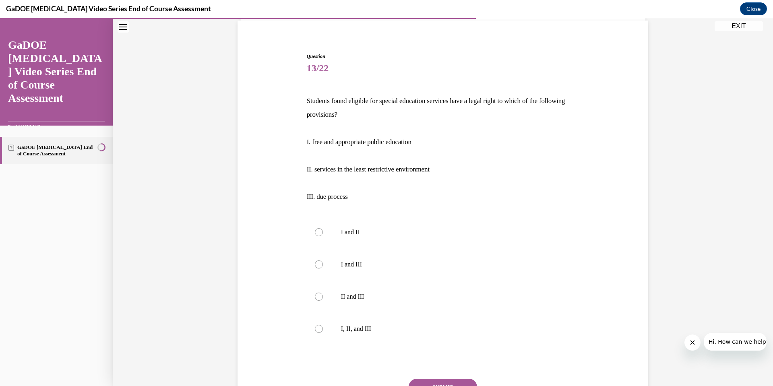
scroll to position [60, 0]
click at [480, 322] on label "I, II, and III" at bounding box center [443, 328] width 272 height 32
click at [323, 324] on input "I, II, and III" at bounding box center [319, 328] width 8 height 8
radio input "true"
click at [464, 383] on button "SUBMIT" at bounding box center [442, 386] width 68 height 16
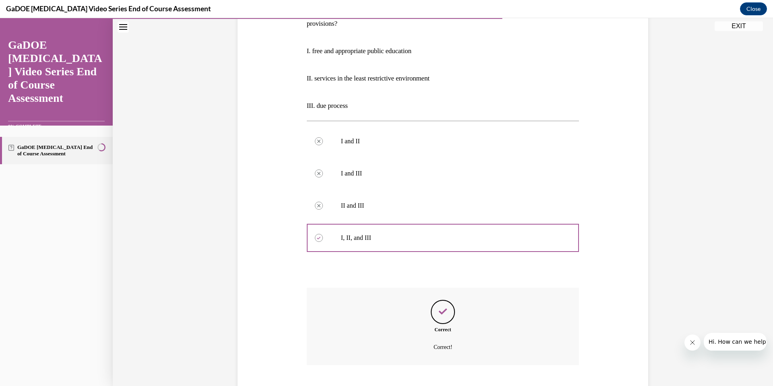
scroll to position [199, 0]
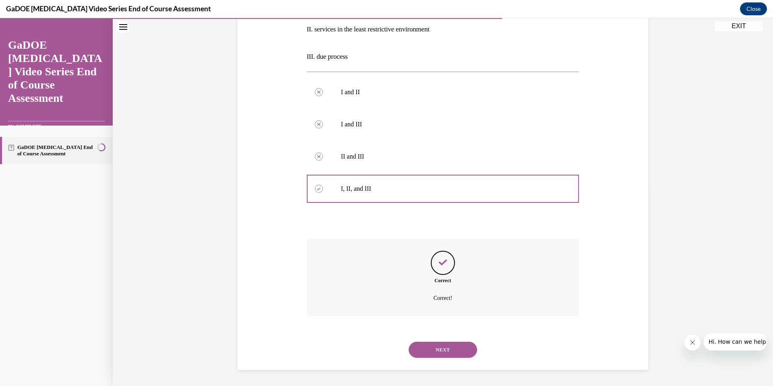
click at [426, 345] on button "NEXT" at bounding box center [442, 350] width 68 height 16
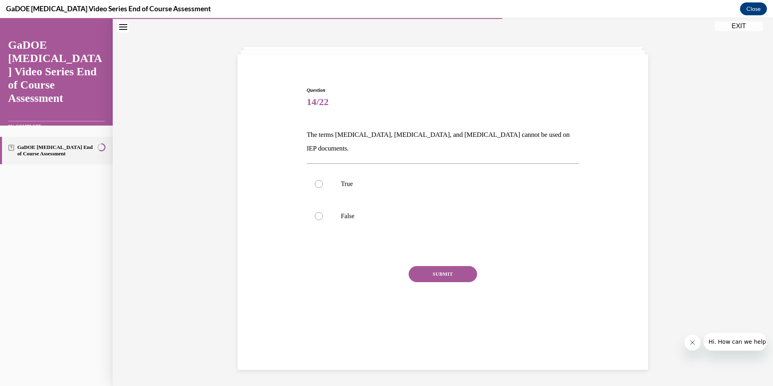
scroll to position [25, 0]
click at [321, 212] on label "False" at bounding box center [443, 216] width 272 height 32
click at [321, 212] on input "False" at bounding box center [319, 216] width 8 height 8
radio input "true"
click at [417, 266] on button "SUBMIT" at bounding box center [442, 274] width 68 height 16
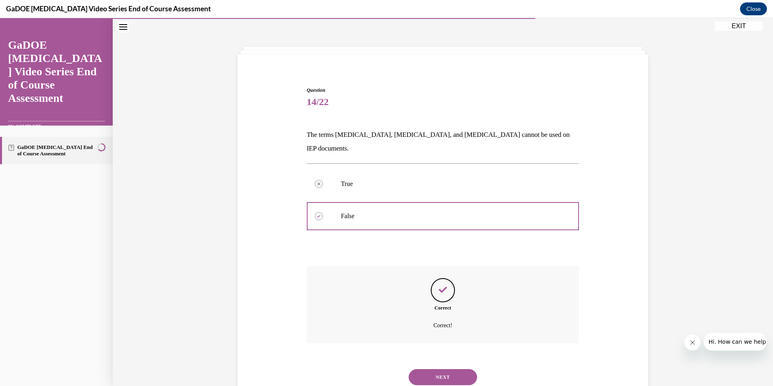
scroll to position [39, 0]
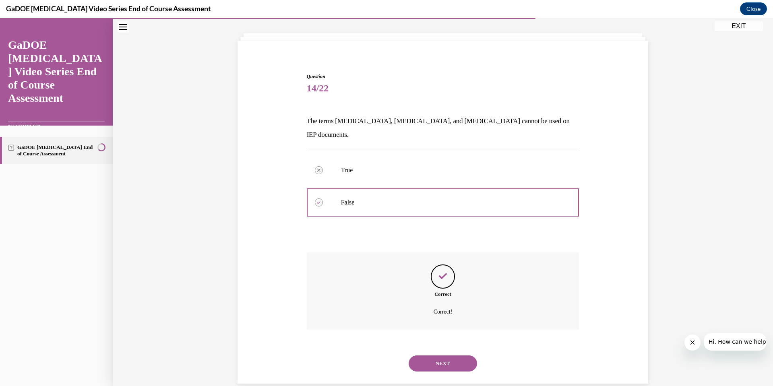
click at [427, 355] on button "NEXT" at bounding box center [442, 363] width 68 height 16
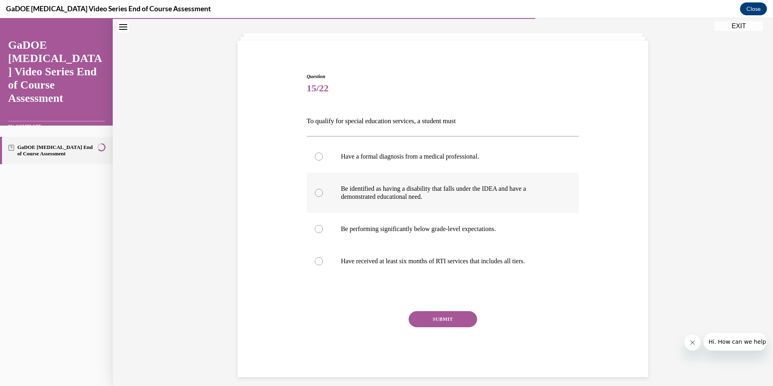
click at [326, 198] on label "Be identified as having a disability that falls under the IDEA and have a demon…" at bounding box center [443, 193] width 272 height 40
click at [323, 197] on input "Be identified as having a disability that falls under the IDEA and have a demon…" at bounding box center [319, 193] width 8 height 8
radio input "true"
click at [419, 314] on button "SUBMIT" at bounding box center [442, 319] width 68 height 16
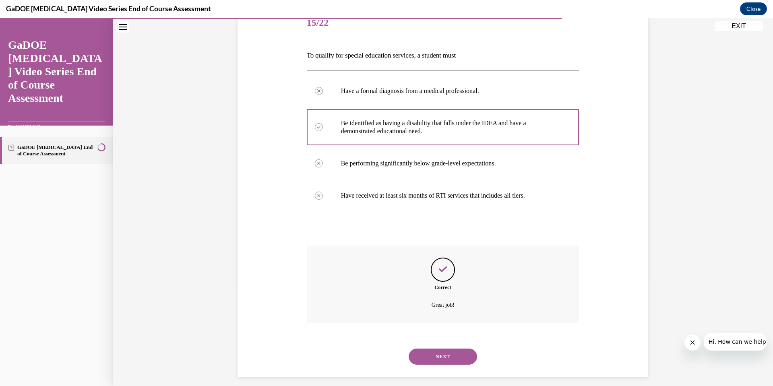
scroll to position [111, 0]
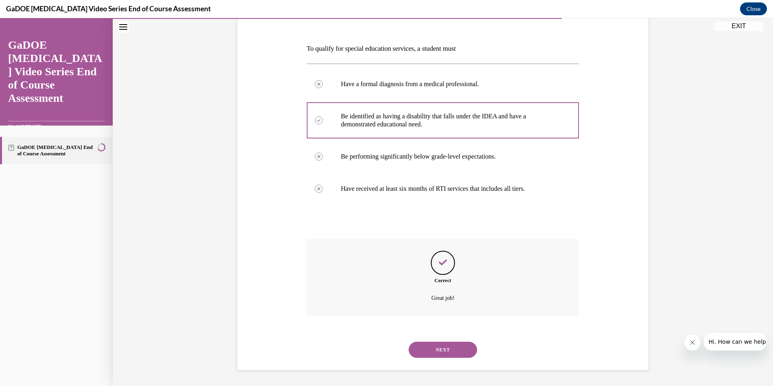
click at [426, 344] on button "NEXT" at bounding box center [442, 350] width 68 height 16
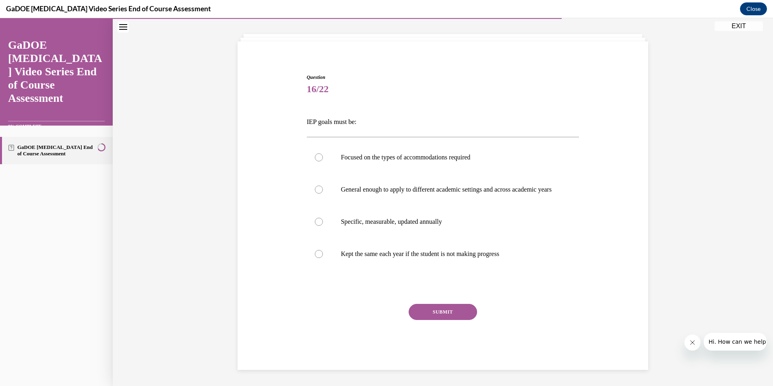
scroll to position [46, 0]
click at [370, 229] on label "Specific, measurable, updated annually" at bounding box center [443, 222] width 272 height 32
click at [323, 226] on input "Specific, measurable, updated annually" at bounding box center [319, 222] width 8 height 8
radio input "true"
click at [457, 311] on button "SUBMIT" at bounding box center [442, 312] width 68 height 16
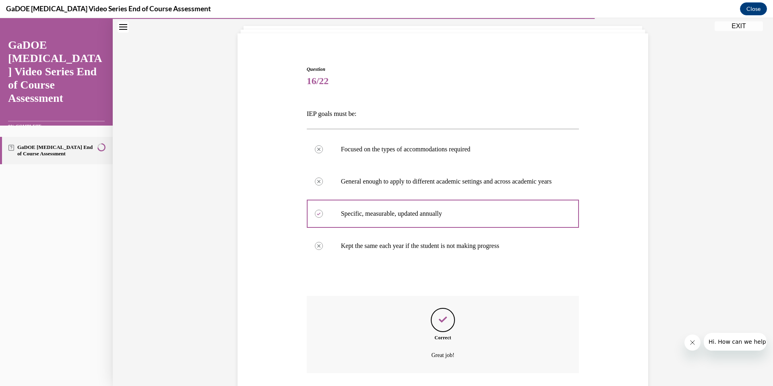
scroll to position [111, 0]
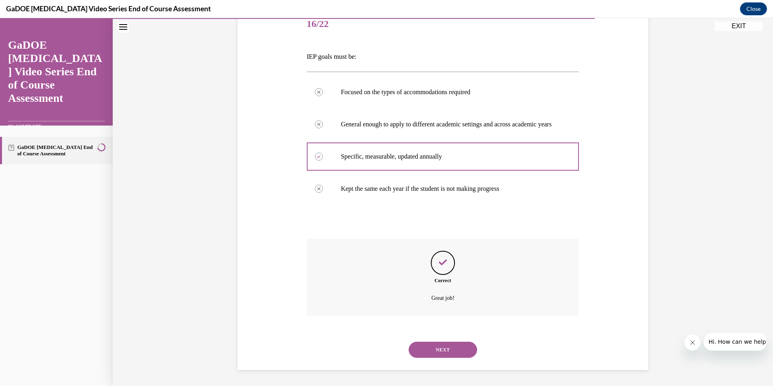
click at [441, 350] on button "NEXT" at bounding box center [442, 350] width 68 height 16
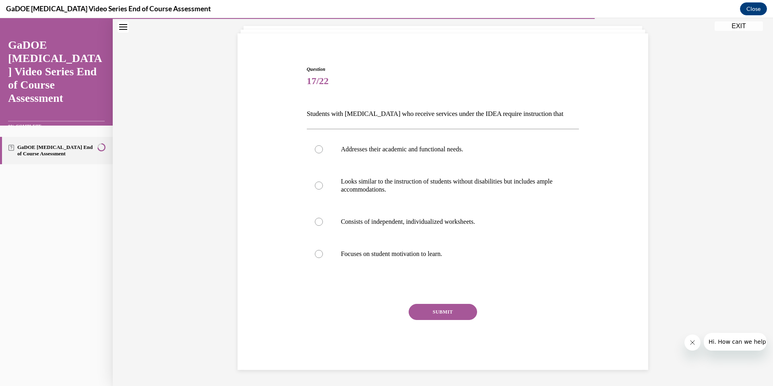
scroll to position [46, 0]
click at [361, 160] on label "Addresses their academic and functional needs." at bounding box center [443, 149] width 272 height 32
click at [323, 153] on input "Addresses their academic and functional needs." at bounding box center [319, 149] width 8 height 8
radio input "true"
click at [427, 307] on button "SUBMIT" at bounding box center [442, 312] width 68 height 16
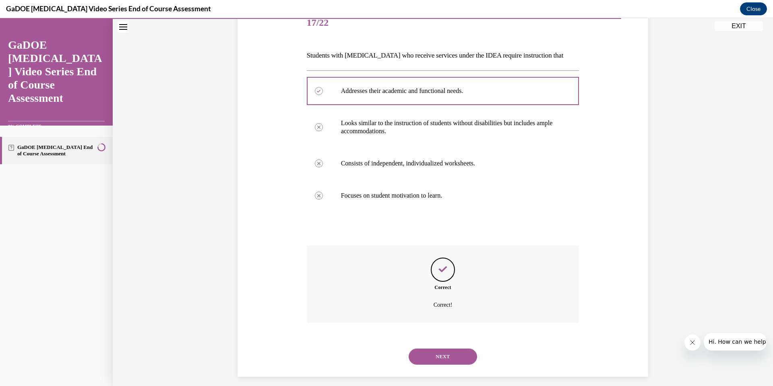
scroll to position [111, 0]
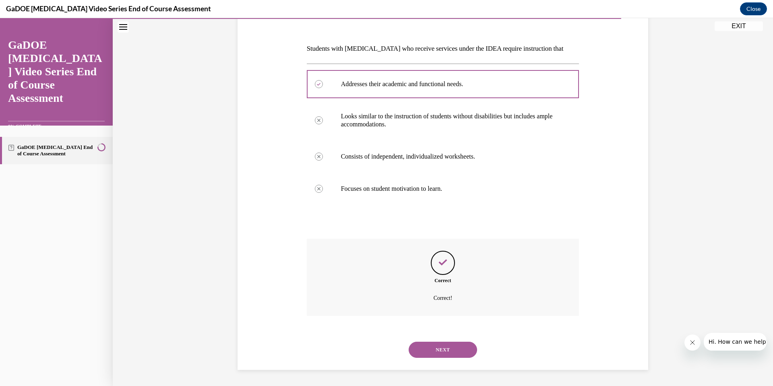
click at [442, 344] on button "NEXT" at bounding box center [442, 350] width 68 height 16
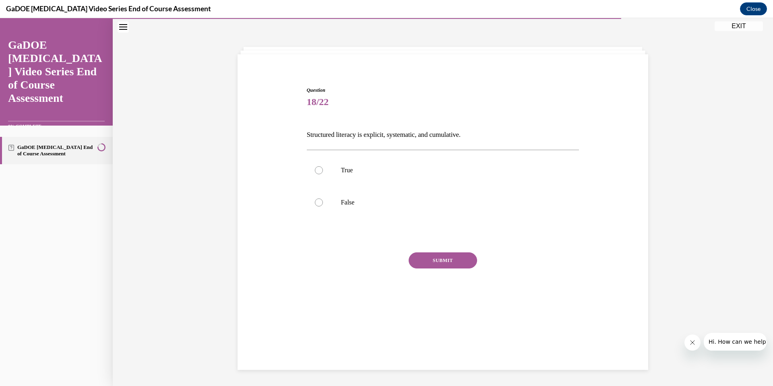
scroll to position [25, 0]
click at [381, 178] on label "True" at bounding box center [443, 170] width 272 height 32
click at [323, 174] on input "True" at bounding box center [319, 170] width 8 height 8
radio input "true"
click at [435, 256] on button "SUBMIT" at bounding box center [442, 260] width 68 height 16
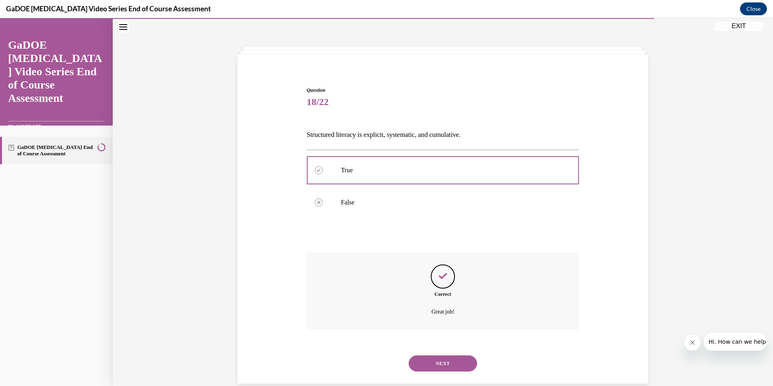
scroll to position [39, 0]
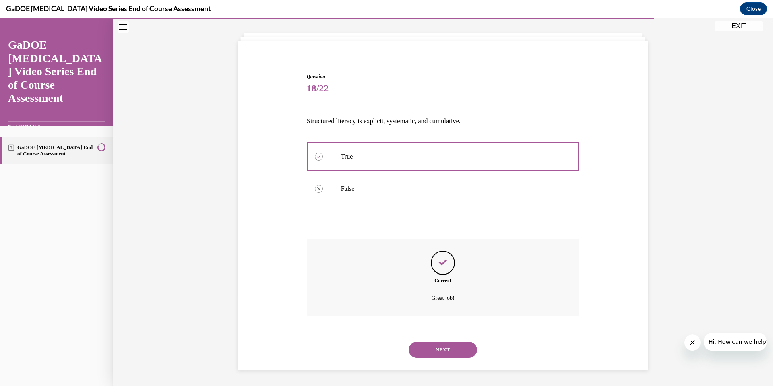
click at [433, 348] on button "NEXT" at bounding box center [442, 350] width 68 height 16
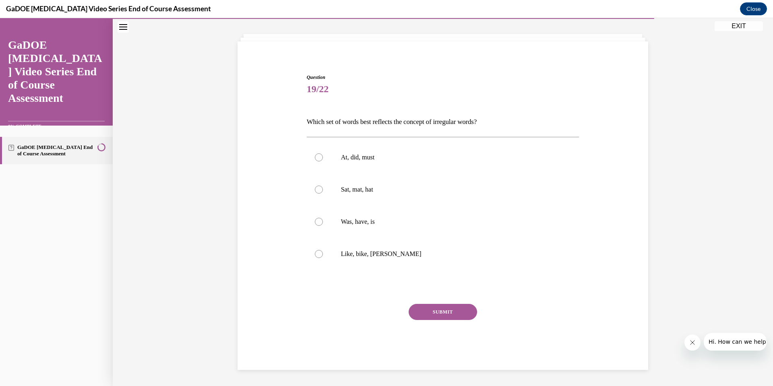
scroll to position [38, 0]
click at [317, 221] on div at bounding box center [319, 222] width 8 height 8
click at [317, 221] on input "Was, have, is" at bounding box center [319, 222] width 8 height 8
radio input "true"
click at [426, 314] on button "SUBMIT" at bounding box center [442, 312] width 68 height 16
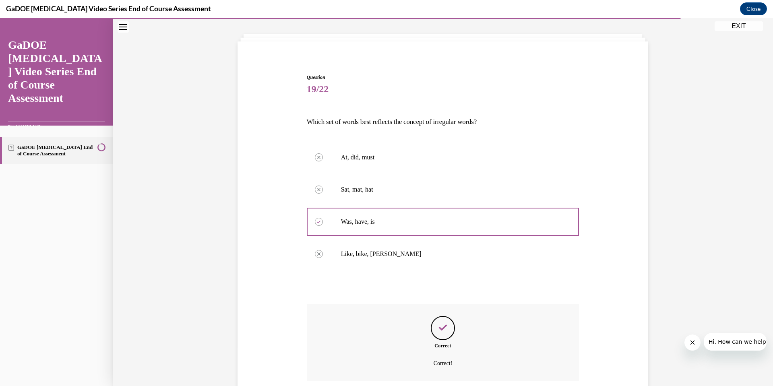
scroll to position [103, 0]
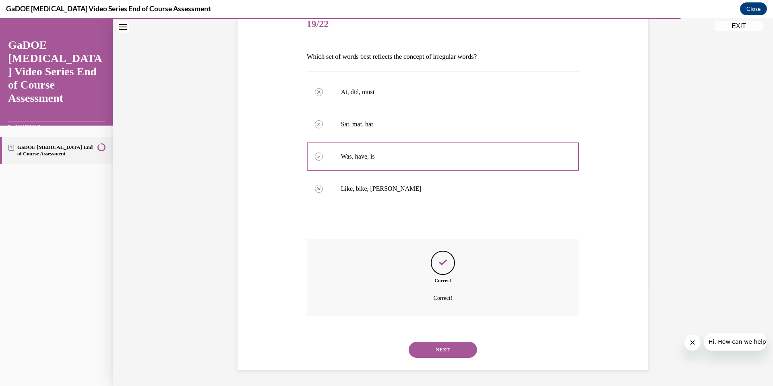
click at [427, 345] on button "NEXT" at bounding box center [442, 350] width 68 height 16
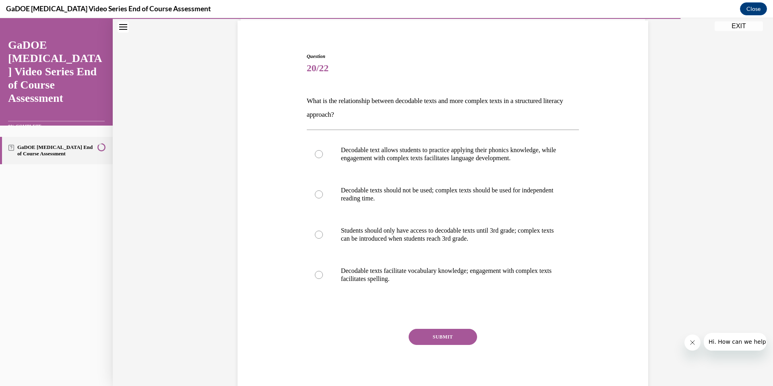
scroll to position [58, 0]
click at [380, 165] on label "Decodable text allows students to practice applying their phonics knowledge, wh…" at bounding box center [443, 155] width 272 height 40
click at [323, 159] on input "Decodable text allows students to practice applying their phonics knowledge, wh…" at bounding box center [319, 155] width 8 height 8
radio input "true"
click at [437, 346] on button "SUBMIT" at bounding box center [442, 338] width 68 height 16
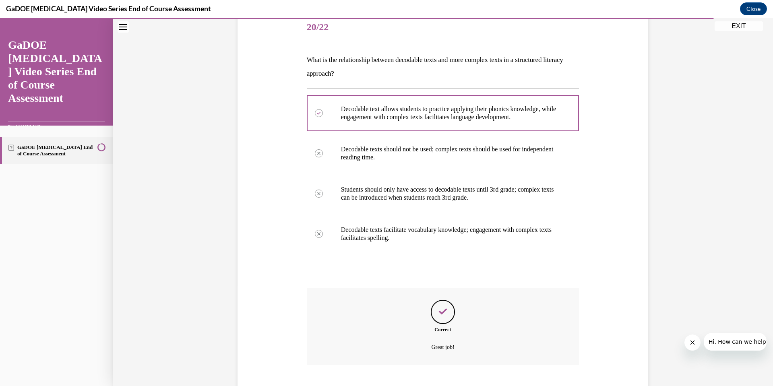
scroll to position [149, 0]
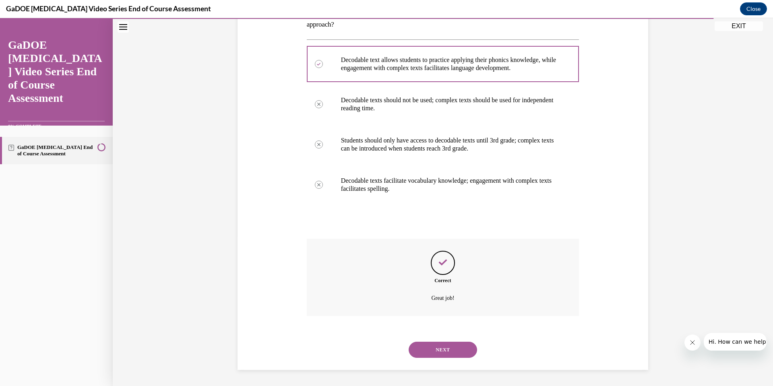
click at [434, 350] on button "NEXT" at bounding box center [442, 350] width 68 height 16
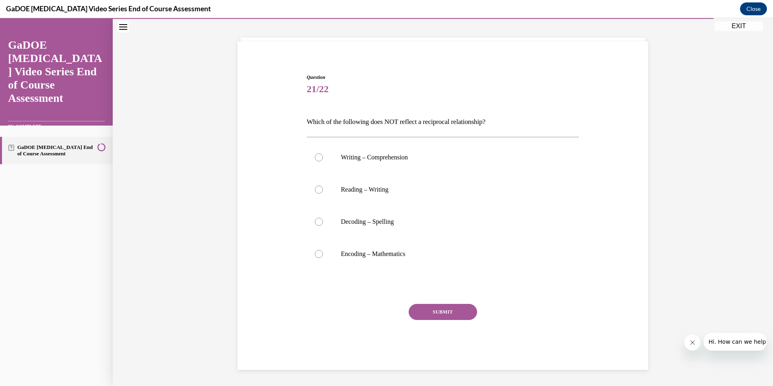
scroll to position [38, 0]
click at [325, 256] on label "Encoding – Mathematics" at bounding box center [443, 254] width 272 height 32
click at [323, 256] on input "Encoding – Mathematics" at bounding box center [319, 254] width 8 height 8
radio input "true"
click at [441, 311] on button "SUBMIT" at bounding box center [442, 312] width 68 height 16
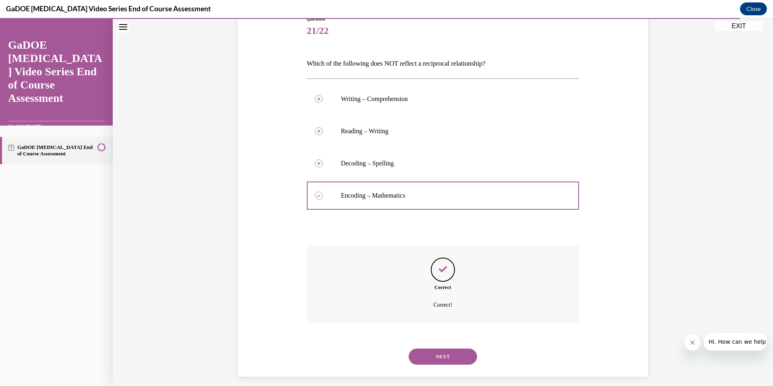
scroll to position [103, 0]
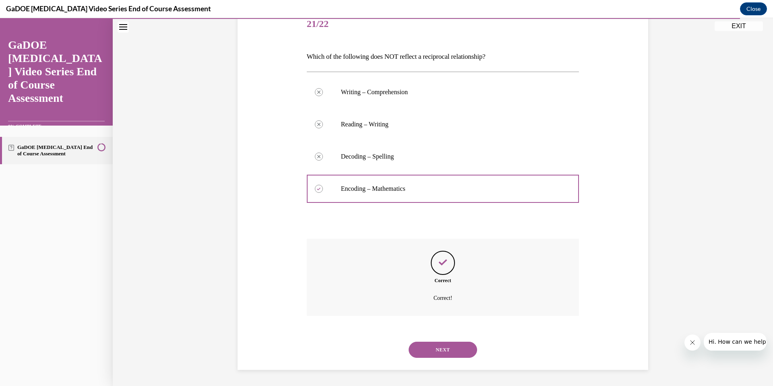
click at [448, 348] on button "NEXT" at bounding box center [442, 350] width 68 height 16
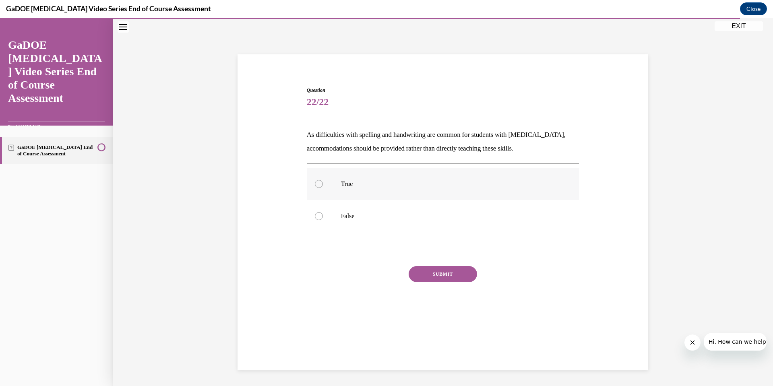
click at [336, 197] on label "True" at bounding box center [443, 184] width 272 height 32
click at [323, 188] on input "True" at bounding box center [319, 184] width 8 height 8
radio input "true"
click at [433, 274] on button "SUBMIT" at bounding box center [442, 274] width 68 height 16
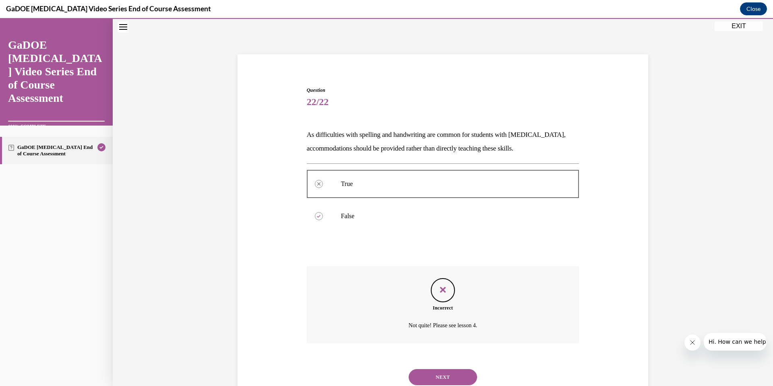
scroll to position [53, 0]
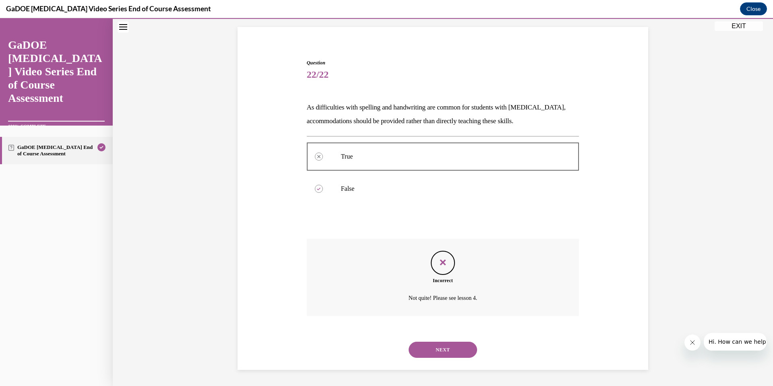
click at [445, 353] on button "NEXT" at bounding box center [442, 350] width 68 height 16
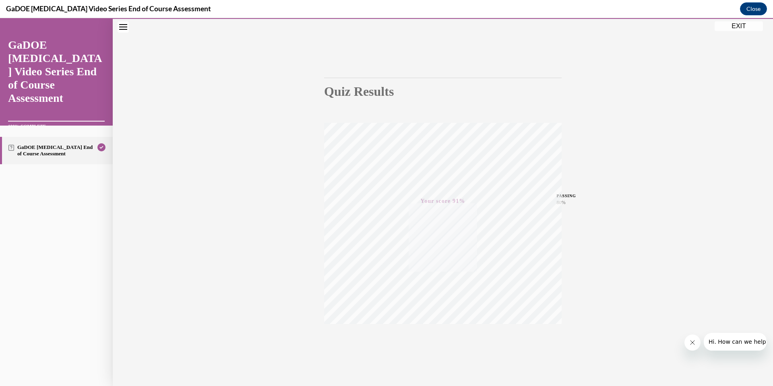
scroll to position [45, 0]
click at [735, 28] on button "EXIT" at bounding box center [738, 26] width 48 height 10
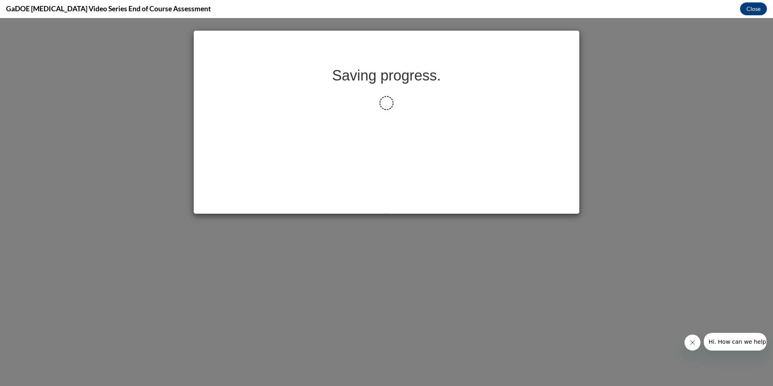
scroll to position [0, 0]
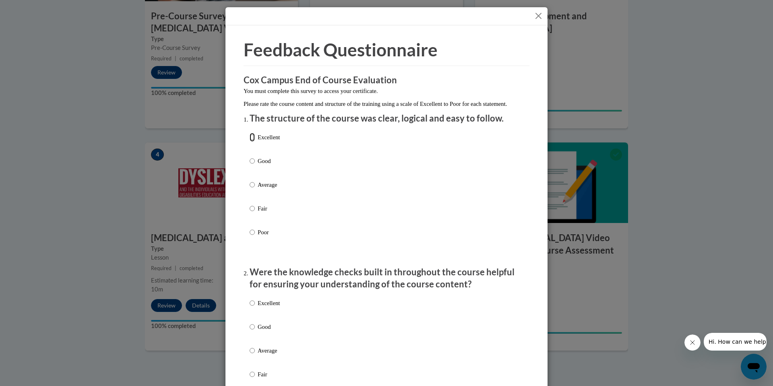
click at [252, 142] on input "Excellent" at bounding box center [251, 137] width 5 height 9
radio input "true"
click at [249, 157] on input "Good" at bounding box center [251, 161] width 5 height 9
radio input "true"
click at [249, 180] on input "Average" at bounding box center [251, 184] width 5 height 9
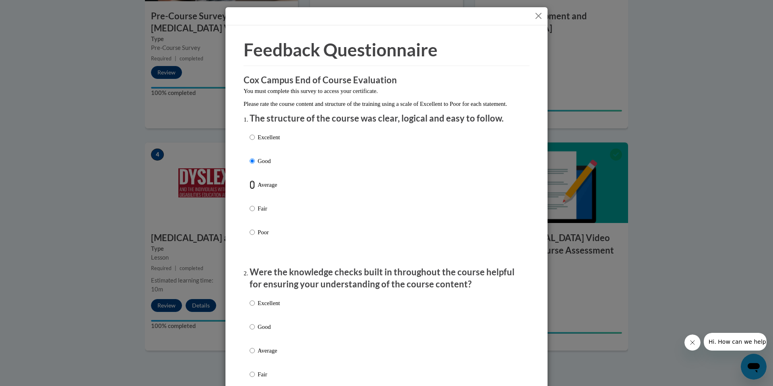
radio input "true"
click at [249, 204] on input "Fair" at bounding box center [251, 208] width 5 height 9
radio input "true"
click at [249, 228] on input "Poor" at bounding box center [251, 232] width 5 height 9
radio input "true"
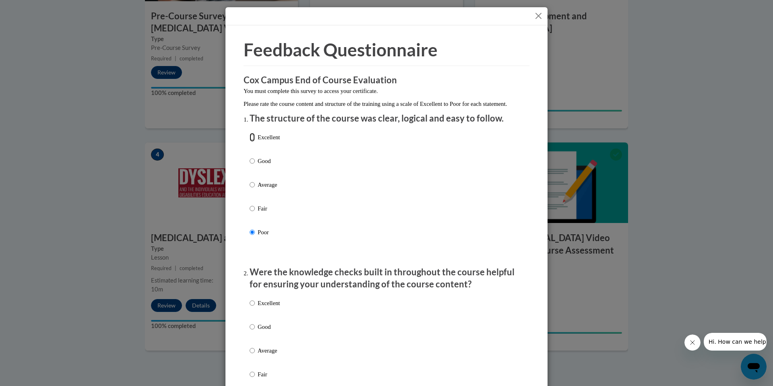
click at [249, 133] on input "Excellent" at bounding box center [251, 137] width 5 height 9
radio input "true"
click at [249, 157] on input "Good" at bounding box center [251, 161] width 5 height 9
radio input "true"
click at [252, 142] on input "Excellent" at bounding box center [251, 137] width 5 height 9
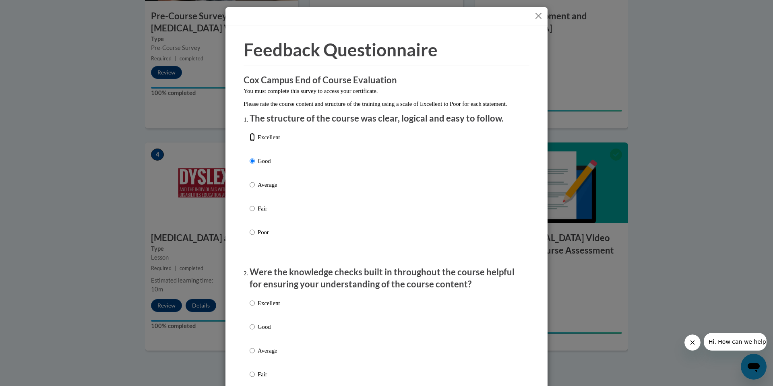
radio input "true"
click at [341, 310] on div "Excellent Good Average Fair Poor" at bounding box center [386, 360] width 274 height 131
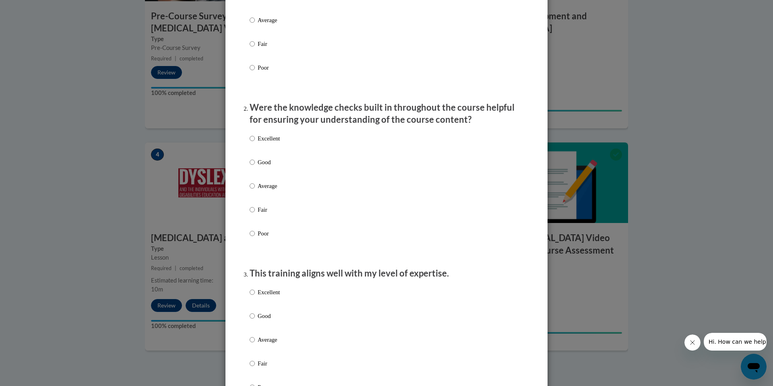
scroll to position [177, 0]
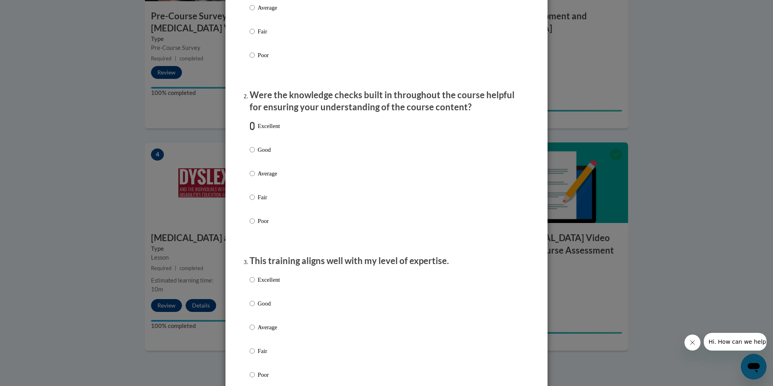
click at [252, 130] on input "Excellent" at bounding box center [251, 126] width 5 height 9
radio input "true"
click at [252, 130] on input "Excellent" at bounding box center [251, 126] width 5 height 9
click at [253, 130] on input "Excellent" at bounding box center [251, 126] width 5 height 9
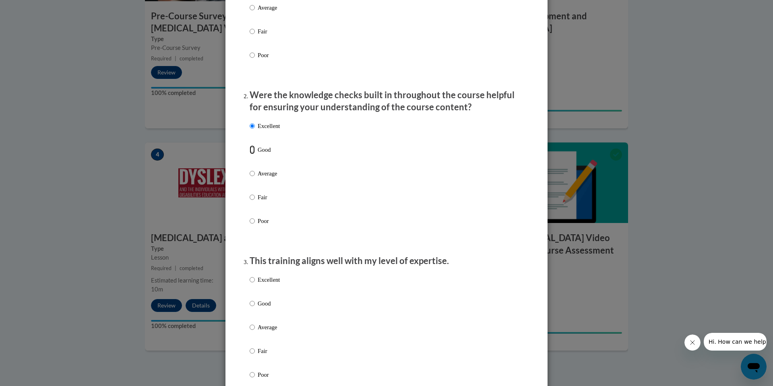
click at [253, 154] on input "Good" at bounding box center [251, 149] width 5 height 9
radio input "true"
click at [253, 130] on input "Excellent" at bounding box center [251, 126] width 5 height 9
radio input "true"
click at [249, 145] on input "Good" at bounding box center [251, 149] width 5 height 9
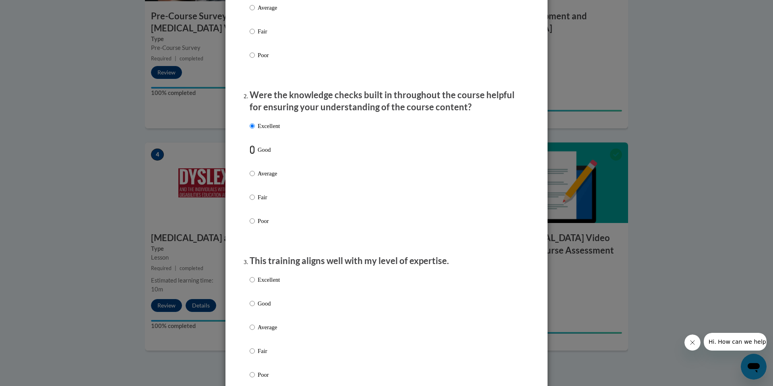
radio input "true"
click at [251, 130] on input "Excellent" at bounding box center [251, 126] width 5 height 9
radio input "true"
click at [336, 287] on div "Excellent Good Average Fair Poor" at bounding box center [386, 336] width 274 height 131
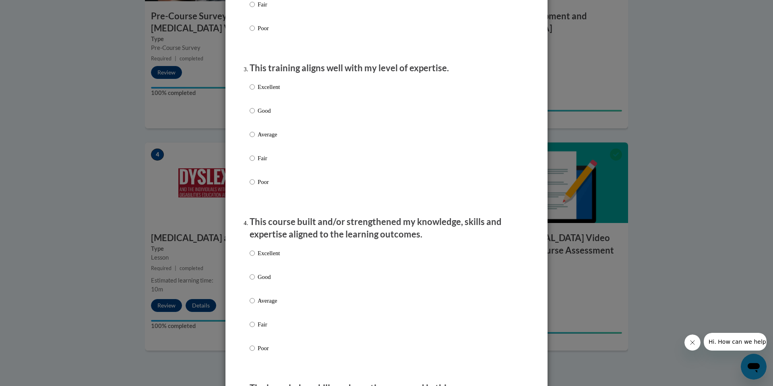
scroll to position [370, 0]
click at [253, 91] on input "Excellent" at bounding box center [251, 86] width 5 height 9
radio input "true"
click at [361, 253] on div "Excellent Good Average Fair Poor" at bounding box center [386, 309] width 274 height 131
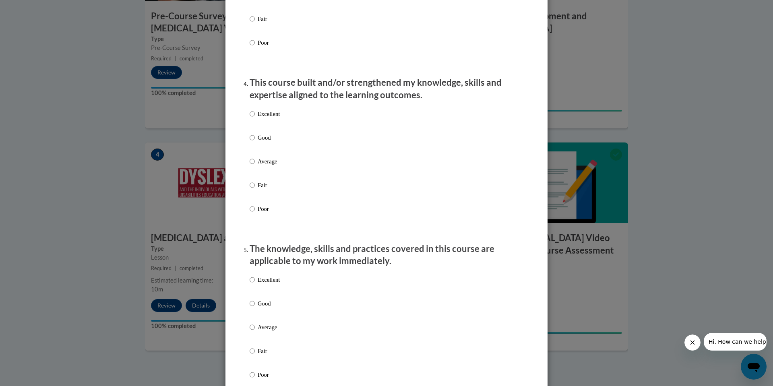
scroll to position [531, 0]
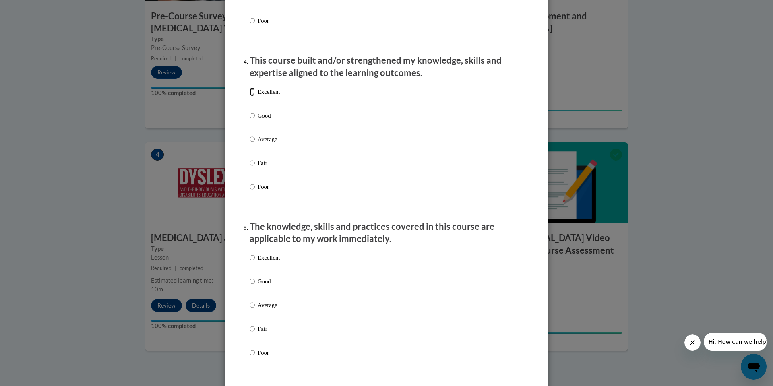
click at [254, 96] on input "Excellent" at bounding box center [251, 91] width 5 height 9
radio input "true"
click at [369, 273] on div "Excellent Good Average Fair Poor" at bounding box center [386, 314] width 274 height 131
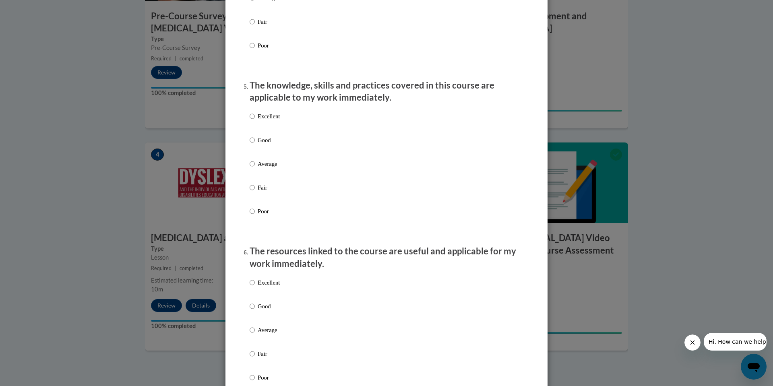
scroll to position [676, 0]
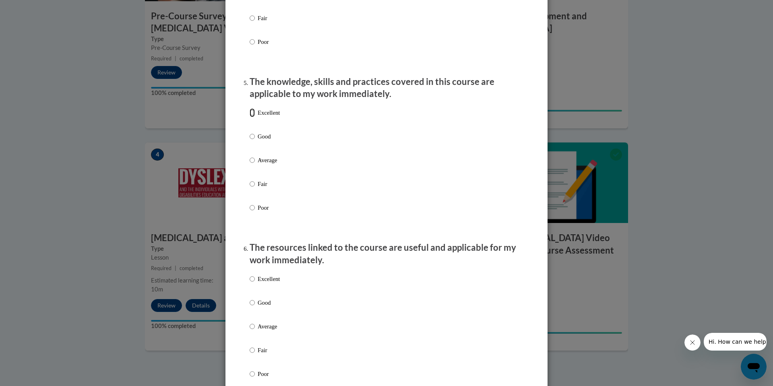
click at [252, 117] on input "Excellent" at bounding box center [251, 112] width 5 height 9
radio input "true"
click at [375, 280] on div "Excellent Good Average Fair Poor" at bounding box center [386, 335] width 274 height 131
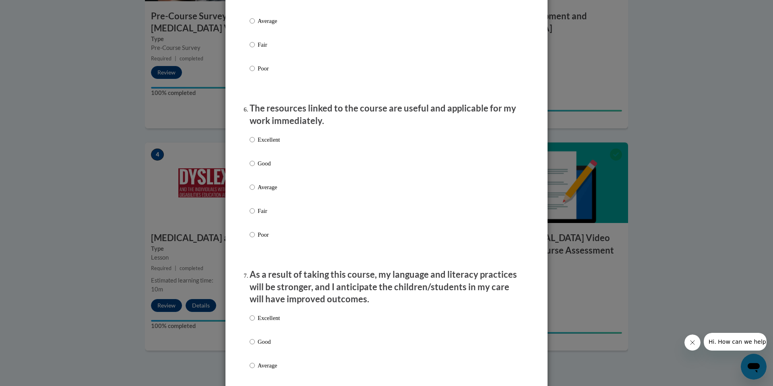
scroll to position [837, 0]
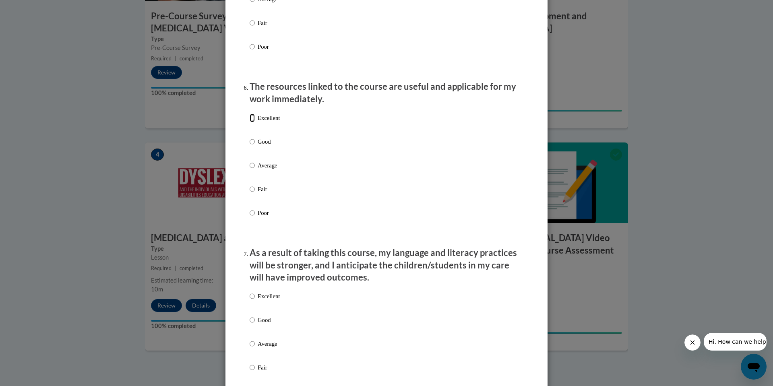
click at [253, 122] on input "Excellent" at bounding box center [251, 117] width 5 height 9
radio input "true"
click at [373, 284] on p "As a result of taking this course, my language and literacy practices will be s…" at bounding box center [386, 265] width 274 height 37
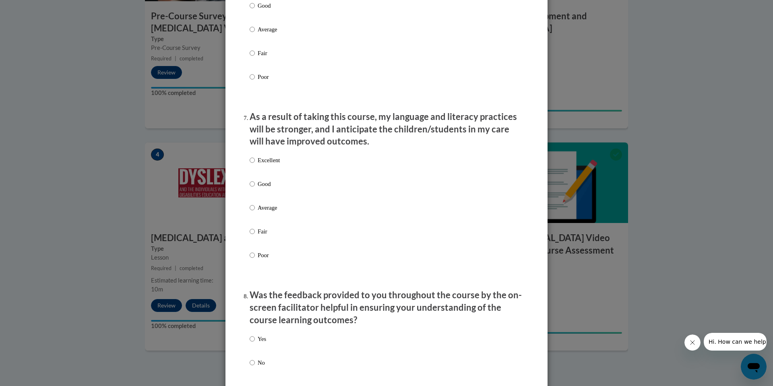
scroll to position [998, 0]
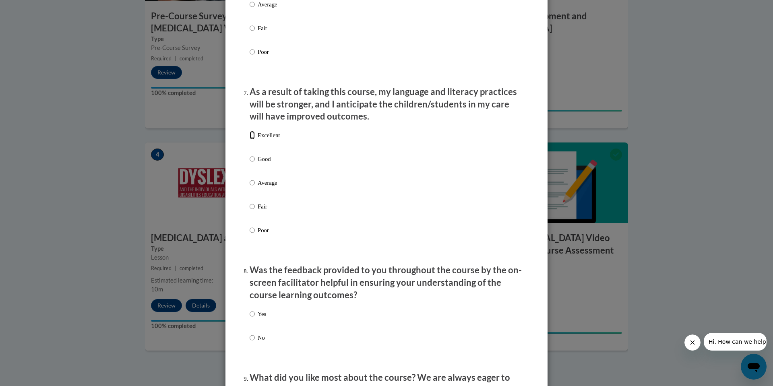
click at [253, 140] on input "Excellent" at bounding box center [251, 135] width 5 height 9
radio input "true"
click at [369, 297] on p "Was the feedback provided to you throughout the course by the on-screen facilit…" at bounding box center [386, 282] width 274 height 37
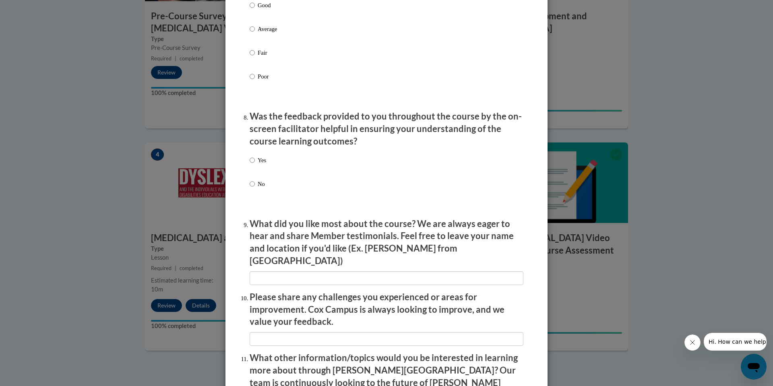
scroll to position [1159, 0]
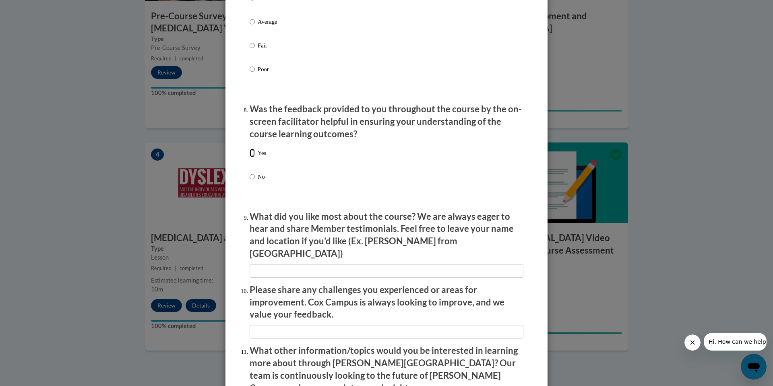
click at [250, 157] on input "Yes" at bounding box center [251, 152] width 5 height 9
radio input "true"
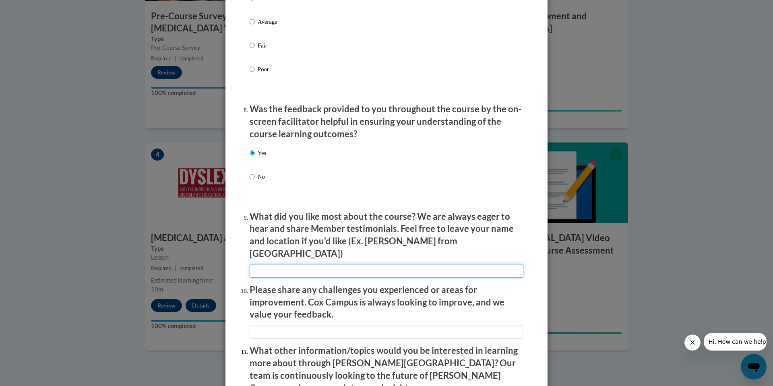
click at [423, 264] on input "textbox" at bounding box center [386, 271] width 274 height 14
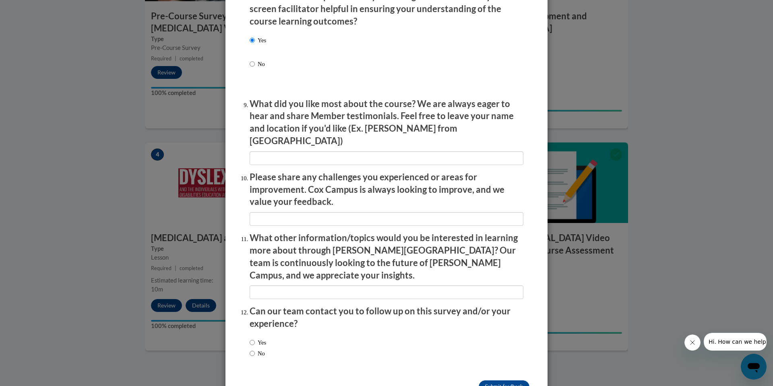
scroll to position [1286, 0]
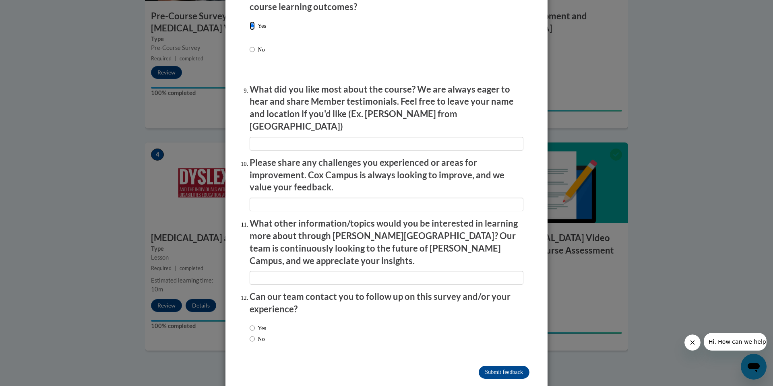
click at [253, 30] on input "Yes" at bounding box center [251, 25] width 5 height 9
click at [266, 137] on input "textbox" at bounding box center [386, 144] width 274 height 14
type input "I liked the videos and assessment of the Dyslexia module."
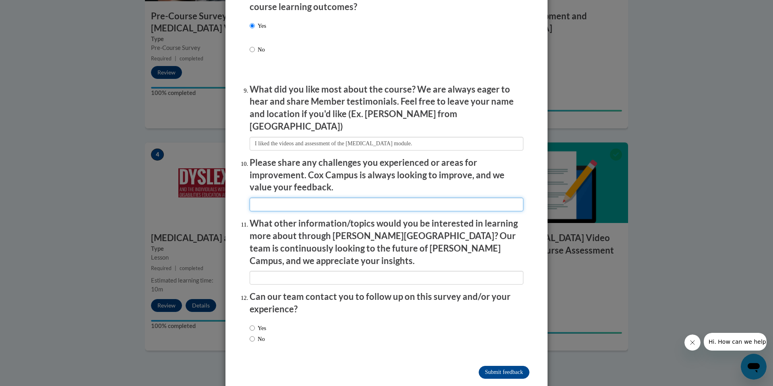
click at [277, 198] on input "textbox" at bounding box center [386, 205] width 274 height 14
type input "There were not any challenges that I experienced while completing the module ev…"
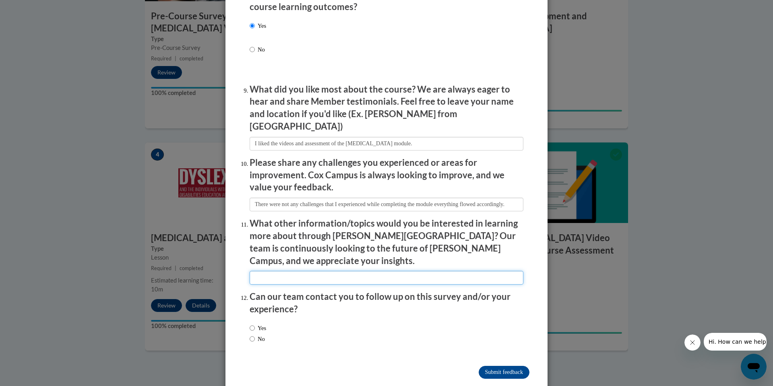
click at [264, 271] on input "textbox" at bounding box center [386, 278] width 274 height 14
type input "Other information I am looking forward to being interested in learning is about…"
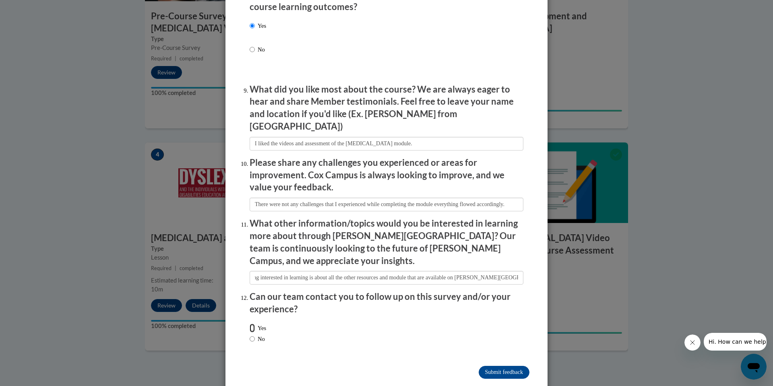
click at [253, 324] on input "Yes" at bounding box center [251, 328] width 5 height 9
radio input "true"
click at [512, 366] on input "Submit feedback" at bounding box center [503, 372] width 51 height 13
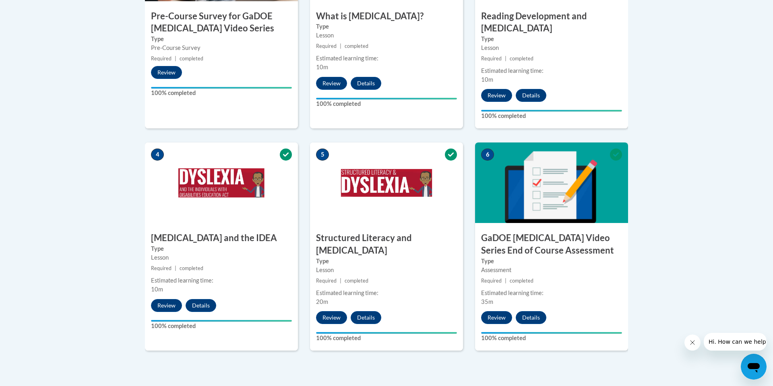
click at [522, 278] on span "completed" at bounding box center [521, 281] width 24 height 6
click at [501, 334] on label "100% completed" at bounding box center [551, 338] width 141 height 9
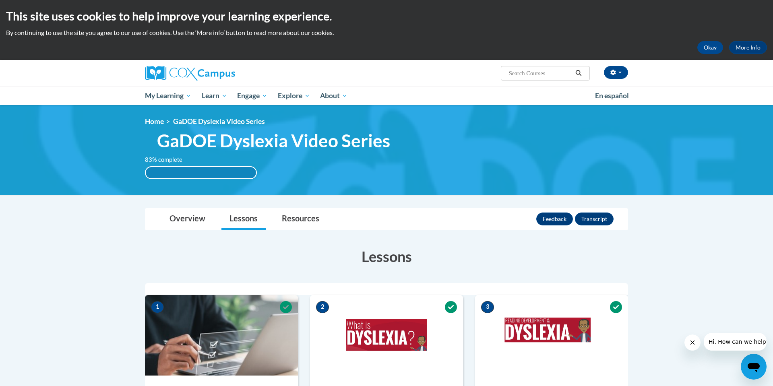
click at [198, 176] on div "83% complete" at bounding box center [201, 172] width 110 height 11
click at [312, 218] on link "Resources" at bounding box center [301, 218] width 54 height 21
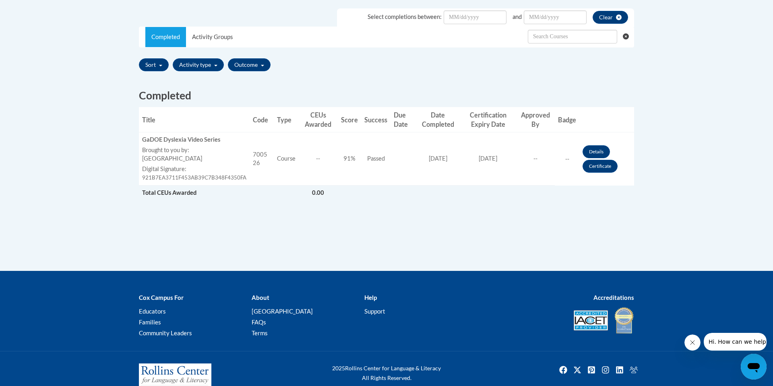
scroll to position [258, 0]
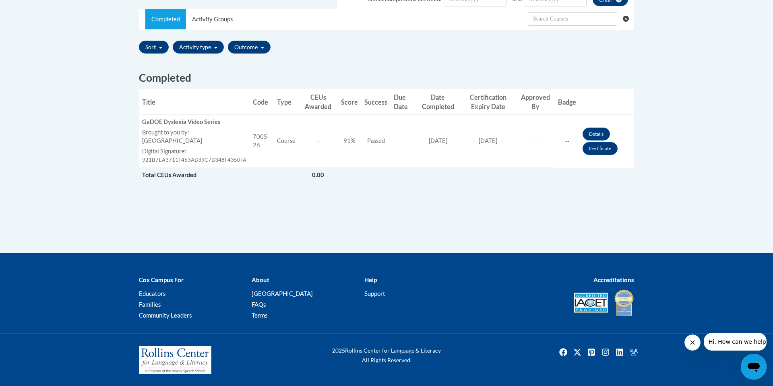
click at [182, 74] on h2 "Completed" at bounding box center [386, 77] width 495 height 15
click at [177, 174] on span "Total CEUs Awarded" at bounding box center [169, 174] width 54 height 7
click at [279, 142] on td "Type Course" at bounding box center [286, 141] width 25 height 53
click at [482, 140] on span "[DATE]" at bounding box center [487, 140] width 19 height 7
click at [593, 146] on link "Certificate" at bounding box center [599, 148] width 35 height 13
